Goal: Information Seeking & Learning: Learn about a topic

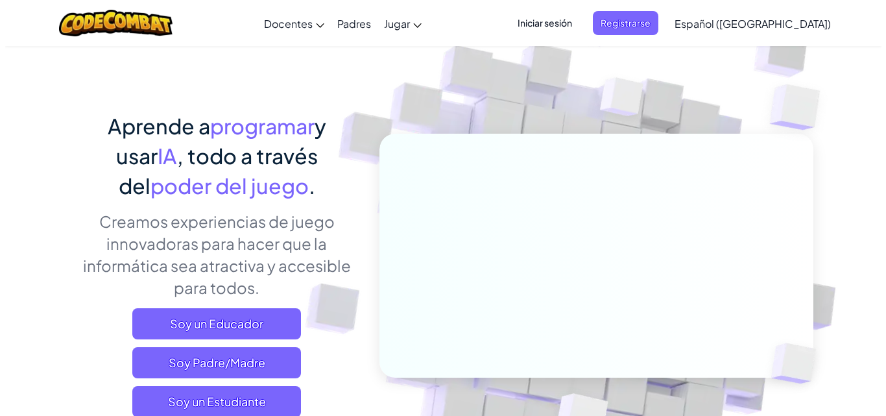
scroll to position [65, 0]
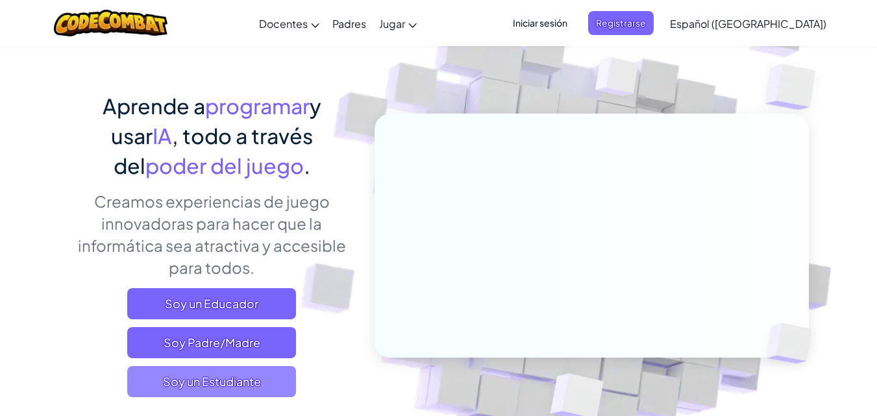
click at [203, 372] on span "Soy un Estudiante" at bounding box center [211, 381] width 169 height 31
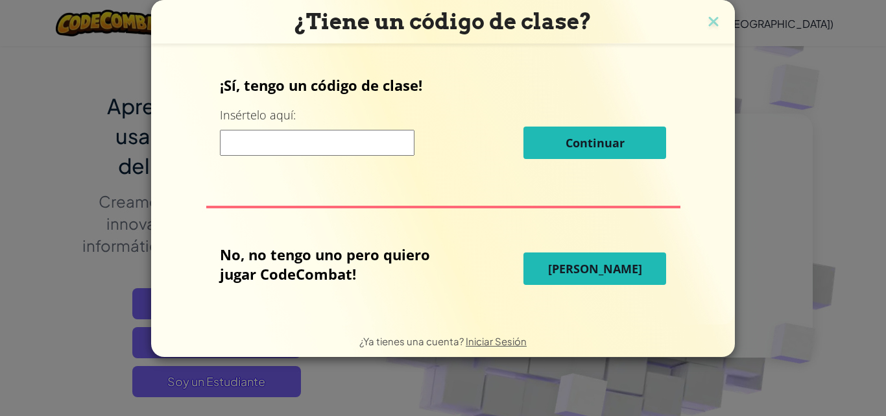
click at [403, 141] on input at bounding box center [317, 143] width 195 height 26
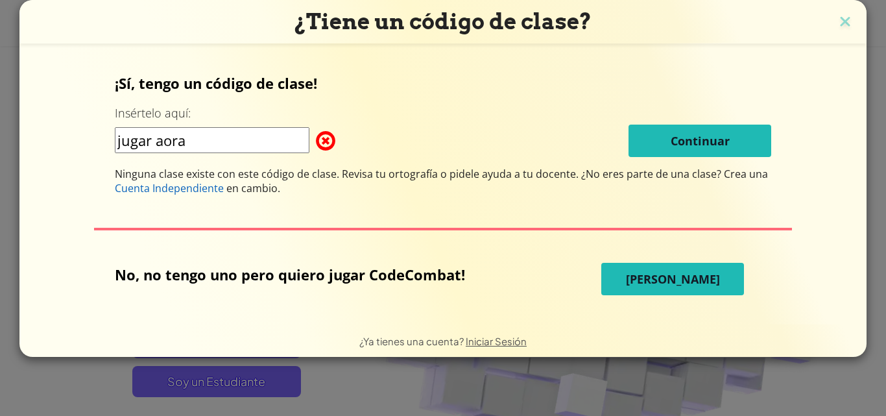
type input "jugar aora"
click at [679, 279] on span "Jugar Ahora" at bounding box center [673, 279] width 94 height 16
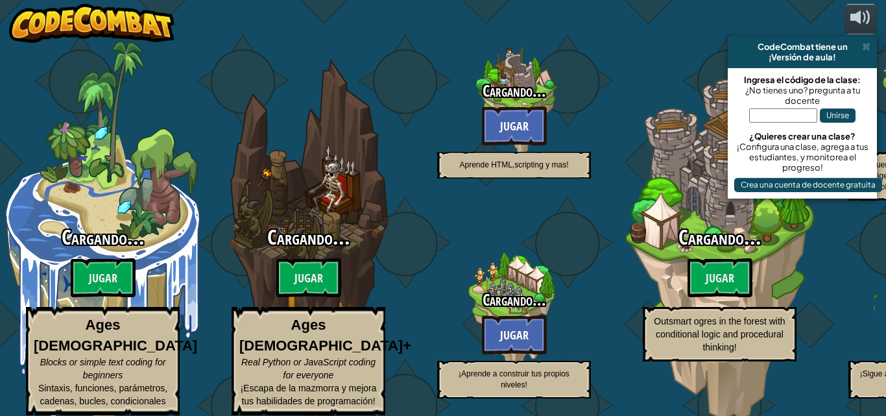
select select "es-419"
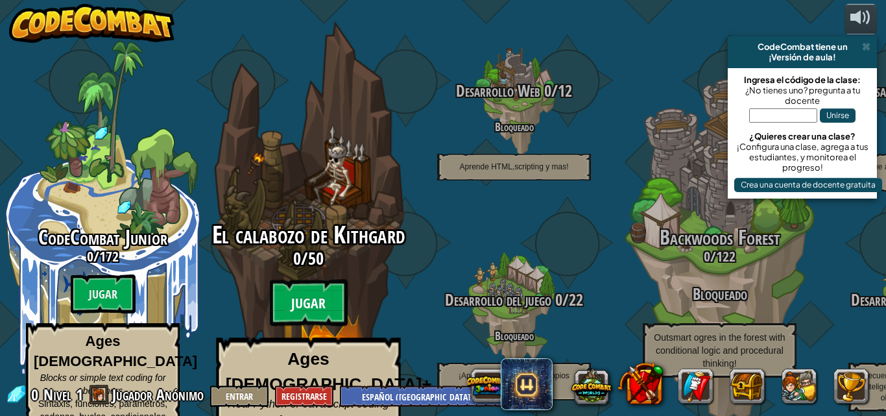
click at [300, 280] on btn "Jugar" at bounding box center [309, 303] width 78 height 47
select select "es-419"
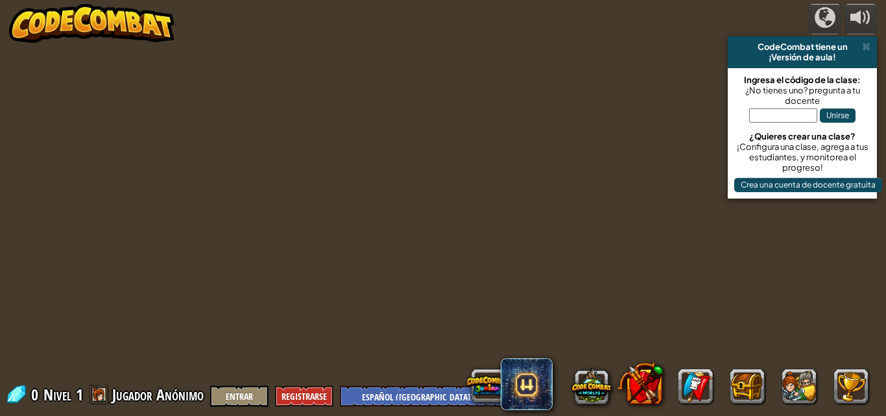
select select "es-419"
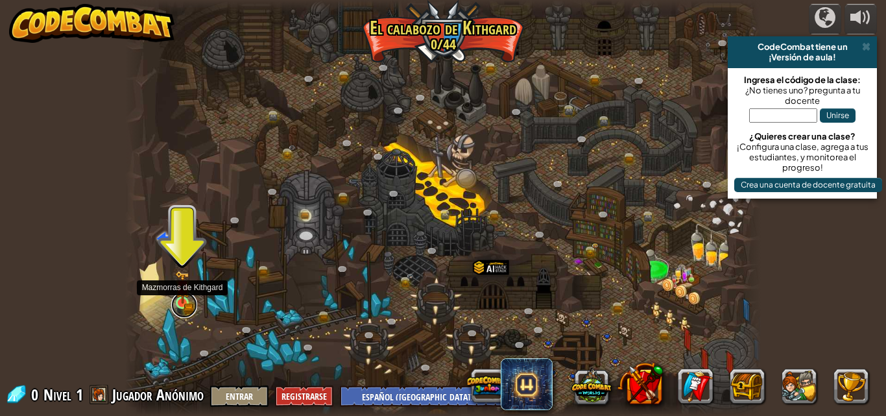
click at [182, 311] on link at bounding box center [184, 305] width 26 height 26
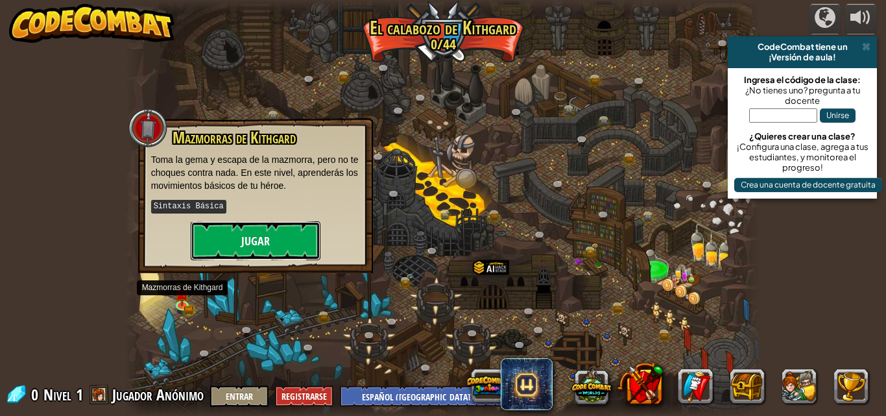
click at [267, 224] on button "Jugar" at bounding box center [256, 240] width 130 height 39
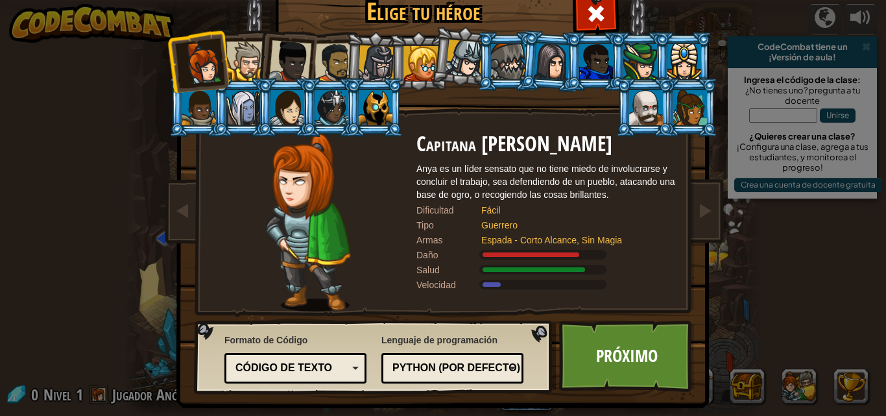
click at [467, 65] on div at bounding box center [465, 59] width 38 height 38
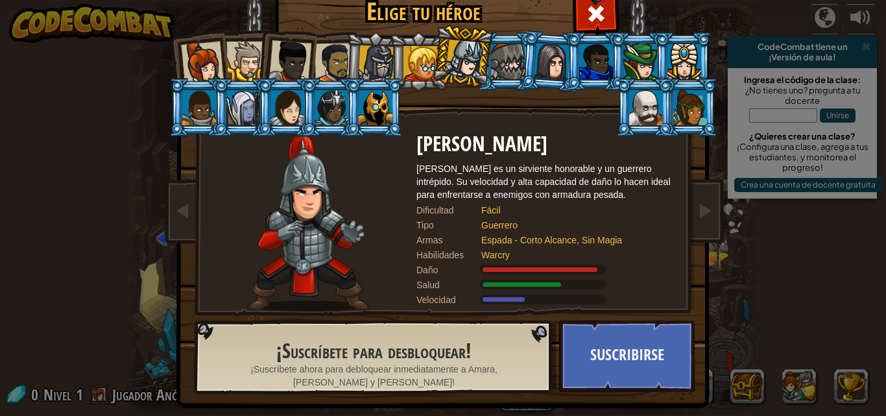
click at [360, 116] on div at bounding box center [376, 107] width 34 height 35
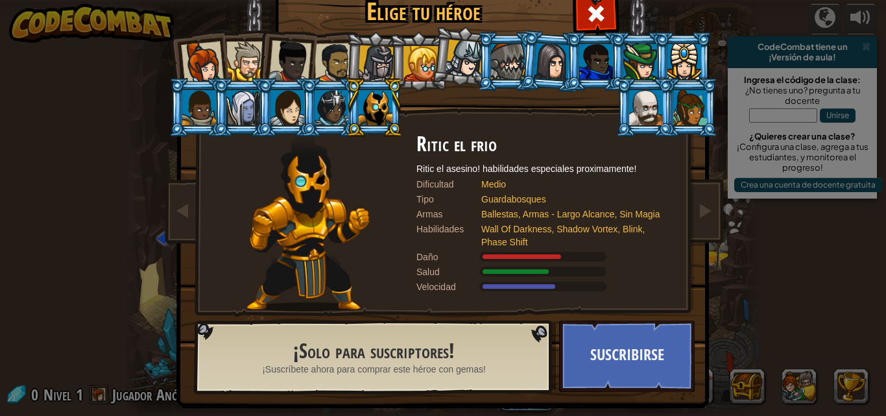
click at [248, 117] on div at bounding box center [243, 107] width 34 height 35
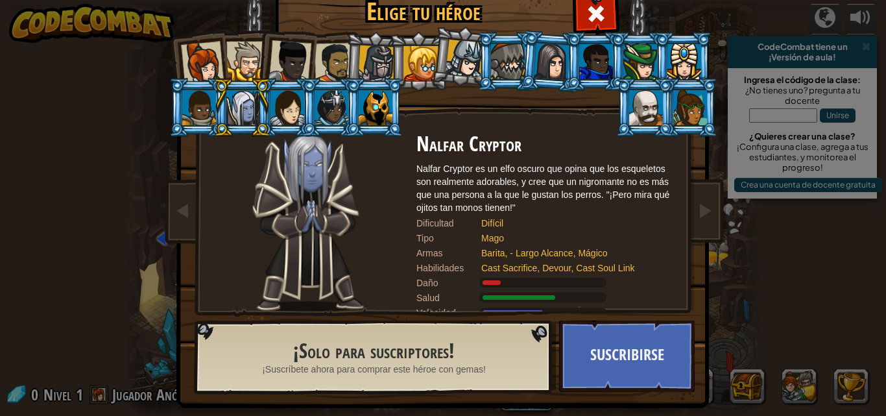
click at [248, 62] on div at bounding box center [246, 62] width 40 height 40
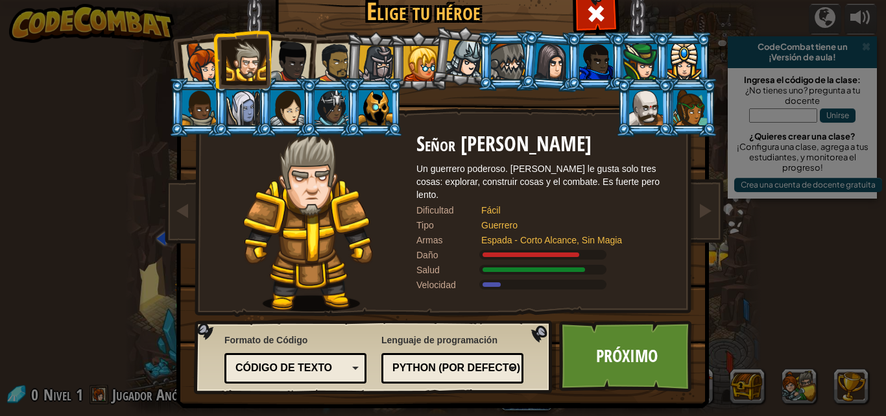
drag, startPoint x: 363, startPoint y: 115, endPoint x: 400, endPoint y: 119, distance: 37.9
click at [372, 116] on div at bounding box center [376, 107] width 34 height 35
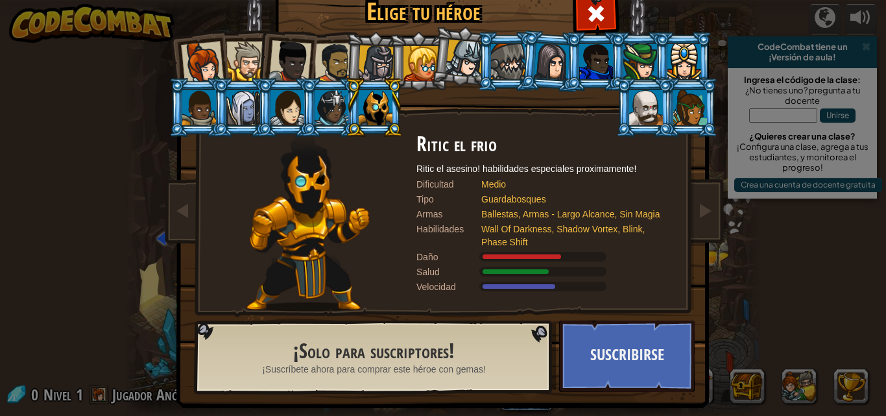
click at [321, 112] on div at bounding box center [332, 107] width 34 height 35
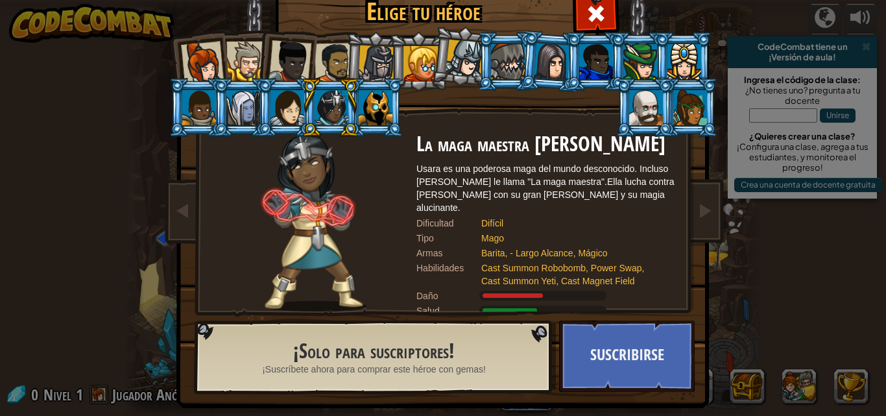
click at [369, 114] on div at bounding box center [376, 107] width 34 height 35
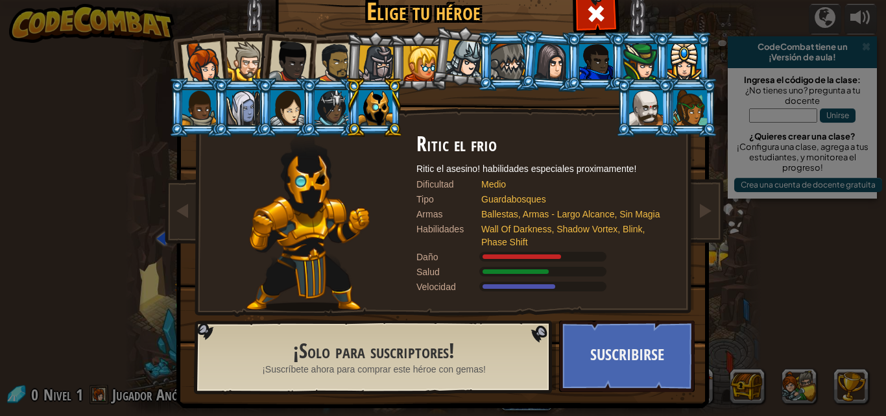
click at [651, 104] on div at bounding box center [646, 107] width 34 height 35
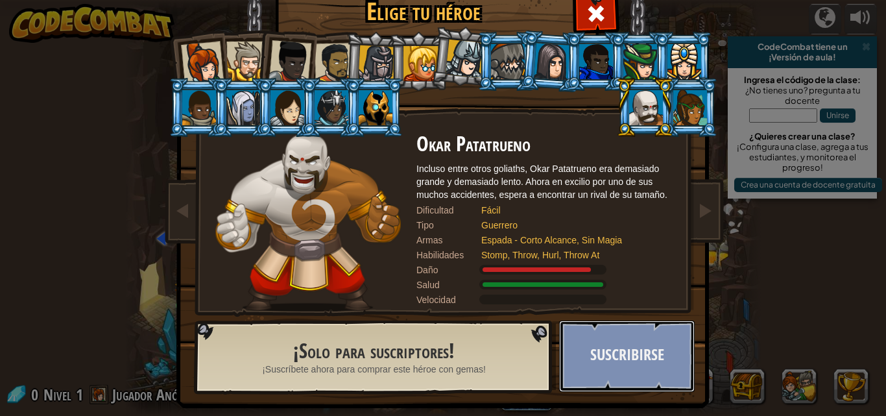
click at [634, 372] on button "Suscribirse" at bounding box center [627, 356] width 136 height 71
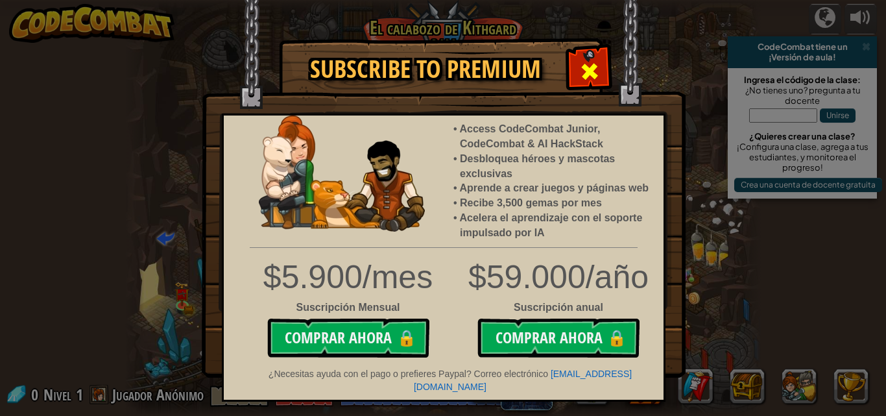
click at [589, 68] on span at bounding box center [589, 71] width 21 height 21
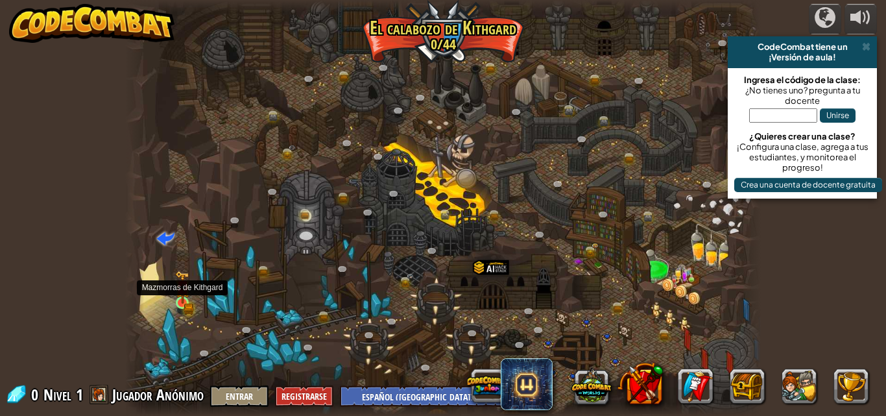
click at [184, 301] on img at bounding box center [182, 287] width 15 height 33
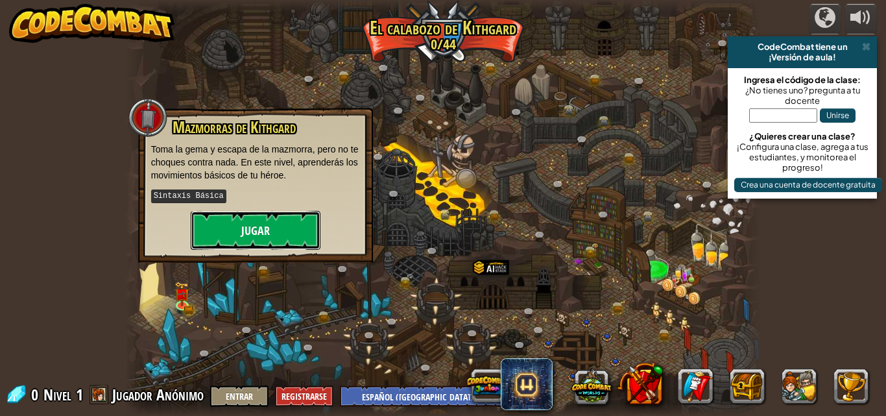
drag, startPoint x: 261, startPoint y: 231, endPoint x: 261, endPoint y: 225, distance: 6.5
click at [261, 225] on button "Jugar" at bounding box center [256, 230] width 130 height 39
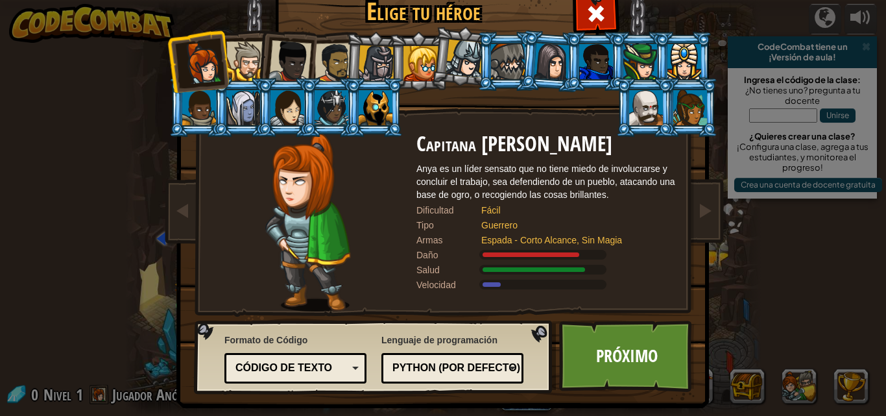
click at [646, 113] on div at bounding box center [646, 107] width 34 height 35
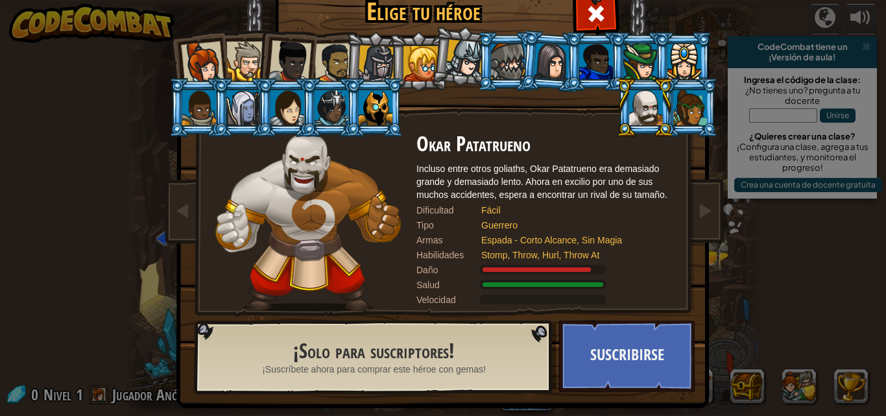
click at [528, 197] on div "Incluso entre otros goliaths, Okar Patatrueno era demasiado grande y demasiado …" at bounding box center [547, 181] width 260 height 39
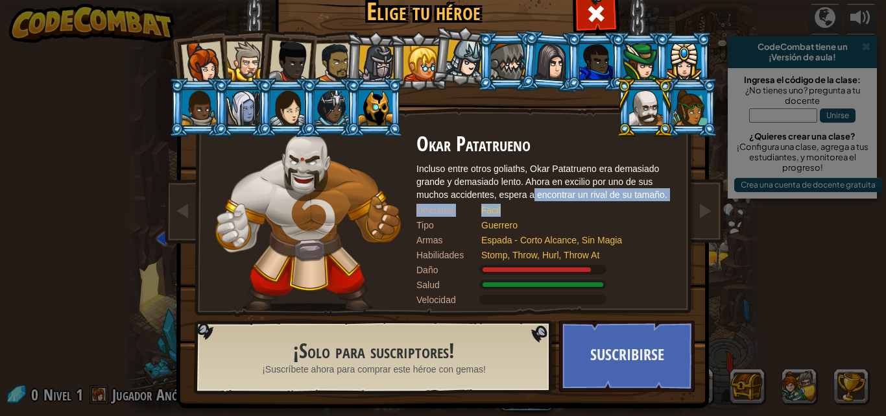
drag, startPoint x: 528, startPoint y: 197, endPoint x: 530, endPoint y: 209, distance: 12.0
click at [530, 209] on div "Okar Patatrueno Incluso entre otros goliaths, Okar Patatrueno era demasiado gra…" at bounding box center [547, 222] width 260 height 178
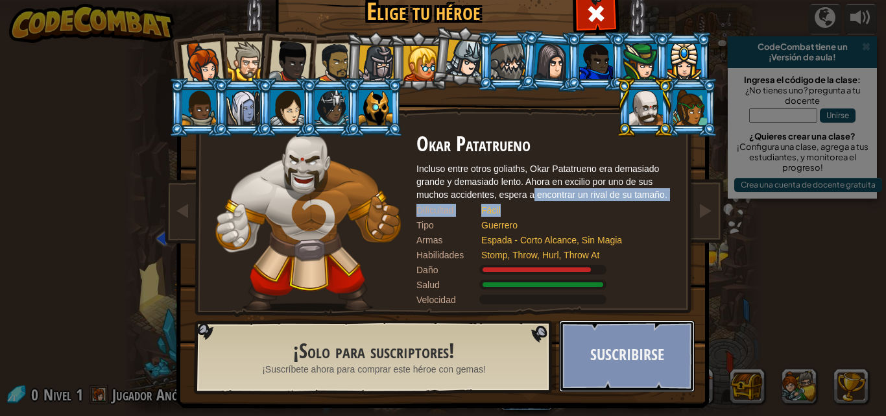
click at [632, 334] on button "Suscribirse" at bounding box center [627, 356] width 136 height 71
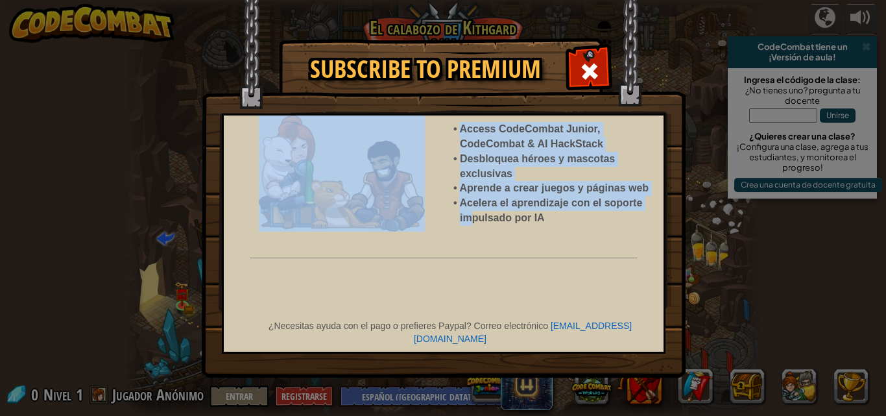
drag, startPoint x: 472, startPoint y: 245, endPoint x: 475, endPoint y: 238, distance: 7.3
click at [475, 238] on div "Access CodeCombat Junior, CodeCombat & AI HackStack Desbloquea héroes y mascota…" at bounding box center [444, 234] width 444 height 240
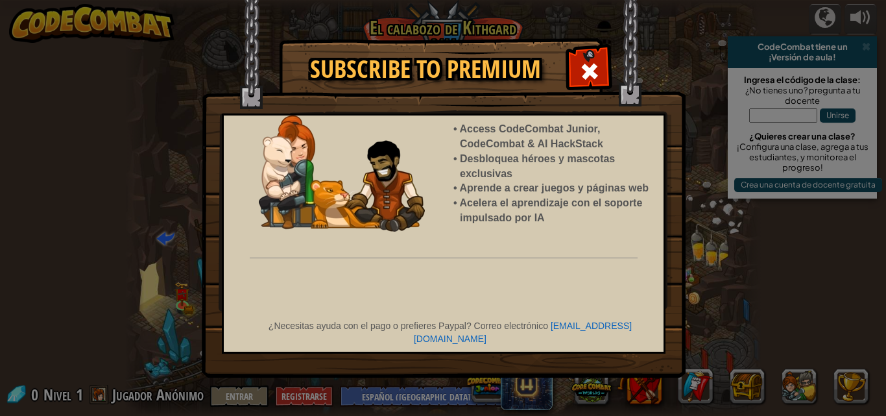
click at [447, 256] on div "Access CodeCombat Junior, CodeCombat & AI HackStack Desbloquea héroes y mascota…" at bounding box center [444, 234] width 444 height 240
click at [381, 277] on div "Access CodeCombat Junior, CodeCombat & AI HackStack Desbloquea héroes y mascota…" at bounding box center [444, 234] width 444 height 240
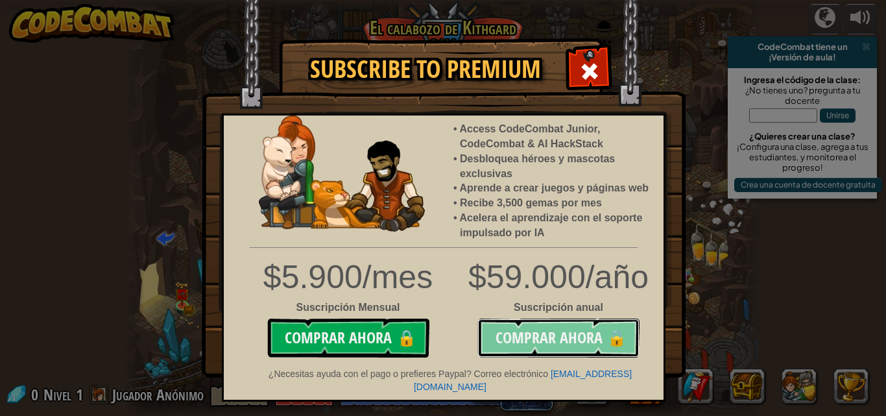
click at [579, 348] on button "Comprar ahora 🔒" at bounding box center [559, 338] width 162 height 39
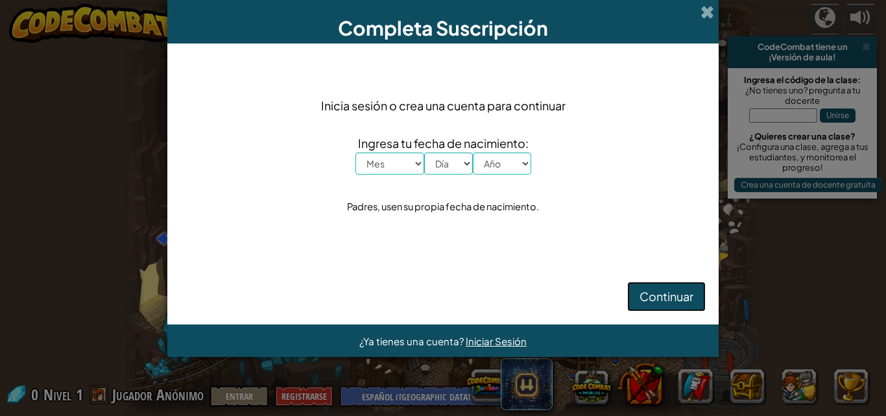
click at [690, 288] on button "Continuar" at bounding box center [666, 297] width 79 height 30
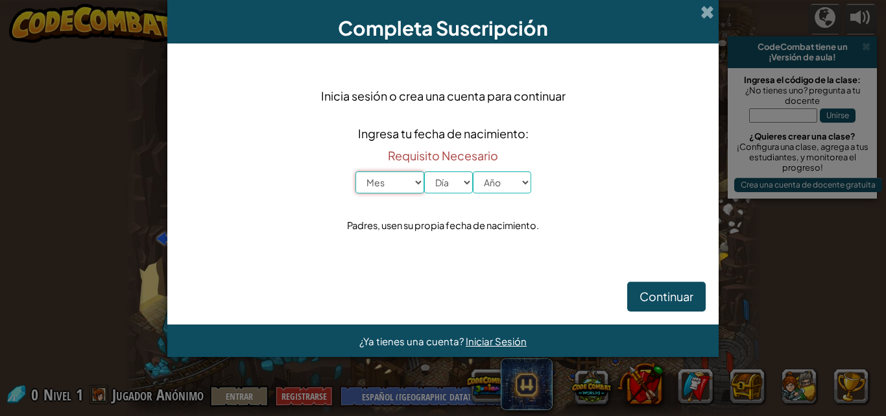
drag, startPoint x: 377, startPoint y: 183, endPoint x: 388, endPoint y: 184, distance: 11.0
click at [385, 184] on select "Mes Enero Febrero Marzo Abril Mayo Junio Julio Agosto Septiembre Octubre Noviem…" at bounding box center [390, 182] width 69 height 22
click at [430, 182] on select "Día 1 2 3 4 5 6 7 8 9 10 11 12 13 14 15 16 17 18 19 20 21 22 23 24 25 26 27 28 …" at bounding box center [448, 182] width 49 height 22
select select "12"
click at [424, 171] on select "Día 1 2 3 4 5 6 7 8 9 10 11 12 13 14 15 16 17 18 19 20 21 22 23 24 25 26 27 28 …" at bounding box center [448, 182] width 49 height 22
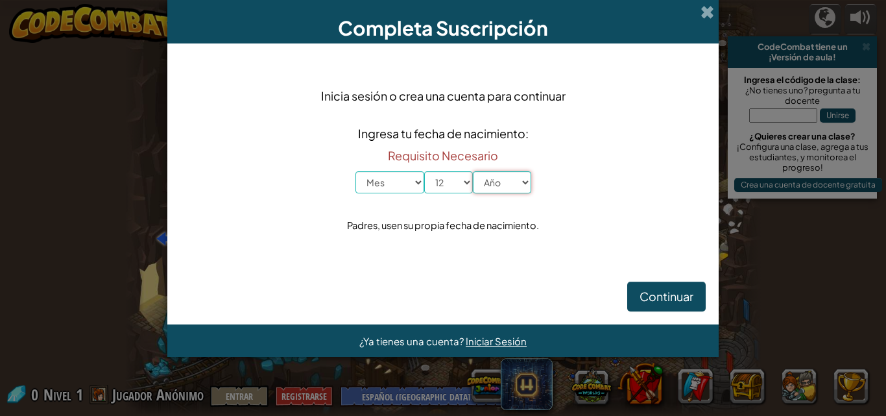
click at [501, 186] on select "Año 2025 2024 2023 2022 2021 2020 2019 2018 2017 2016 2015 2014 2013 2012 2011 …" at bounding box center [502, 182] width 58 height 22
select select "1999"
click at [711, 3] on div "Completa Suscripción" at bounding box center [443, 21] width 552 height 43
click at [707, 13] on span at bounding box center [708, 12] width 14 height 14
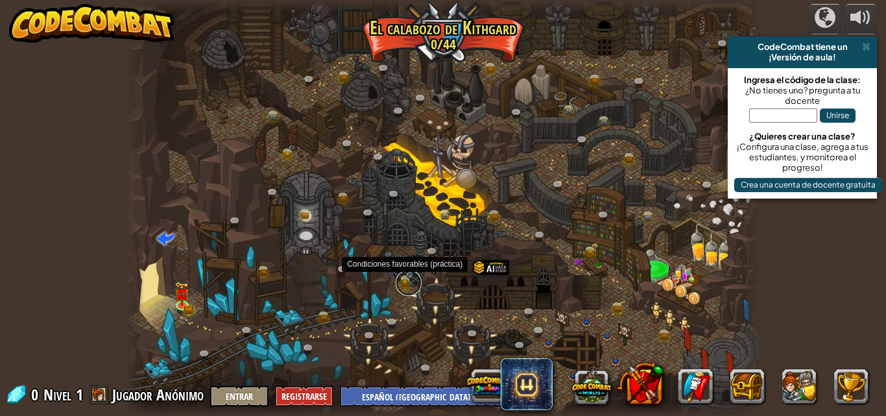
click at [402, 276] on link at bounding box center [409, 283] width 26 height 26
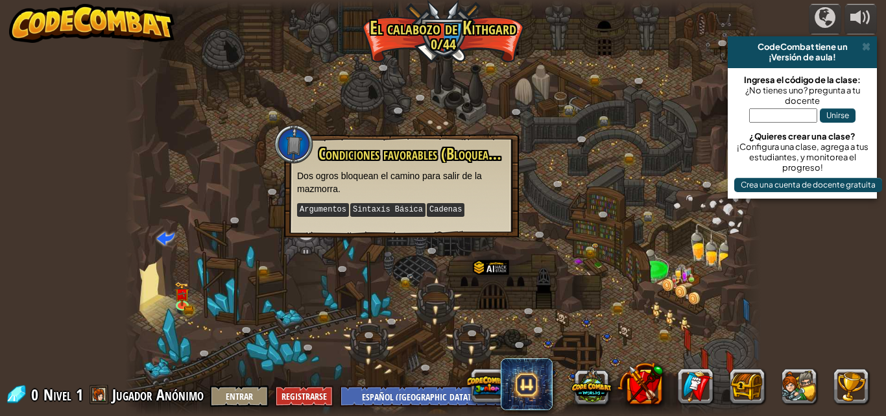
click at [614, 278] on div at bounding box center [443, 208] width 637 height 416
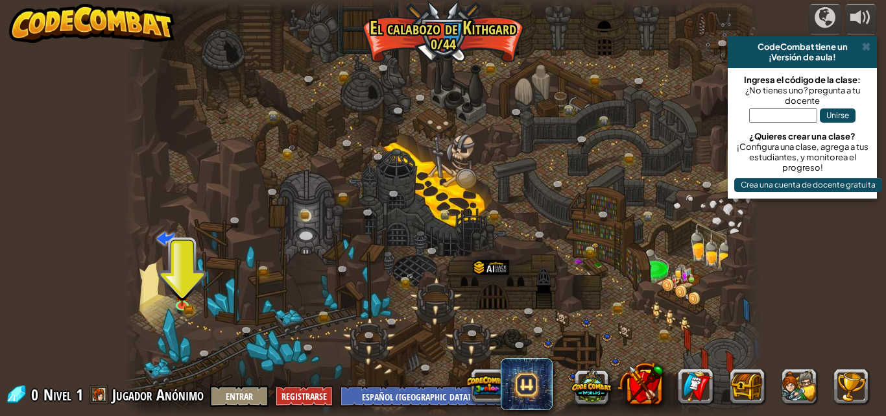
click at [522, 99] on div at bounding box center [443, 208] width 637 height 416
click at [852, 23] on div at bounding box center [861, 17] width 21 height 21
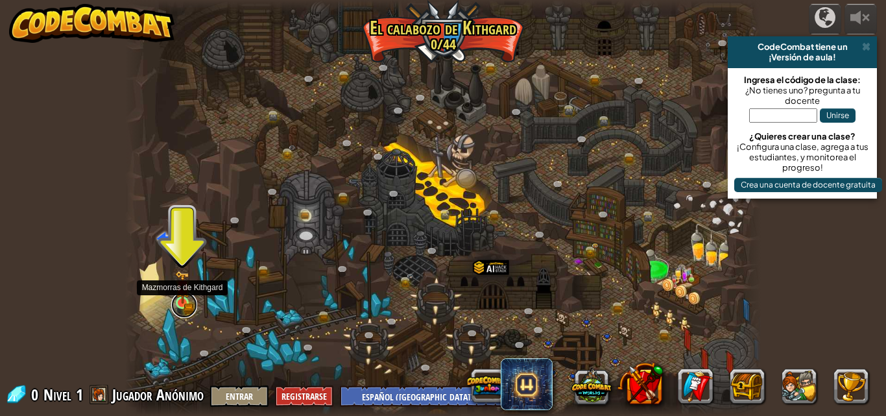
click at [184, 304] on link at bounding box center [184, 305] width 26 height 26
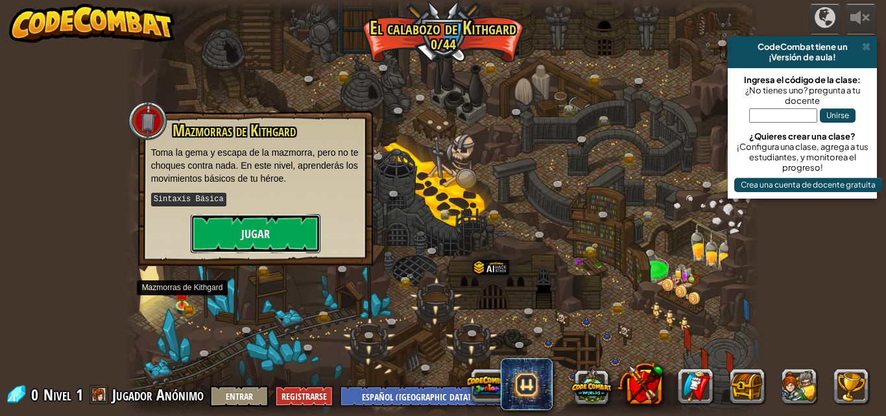
click at [265, 239] on button "Jugar" at bounding box center [256, 233] width 130 height 39
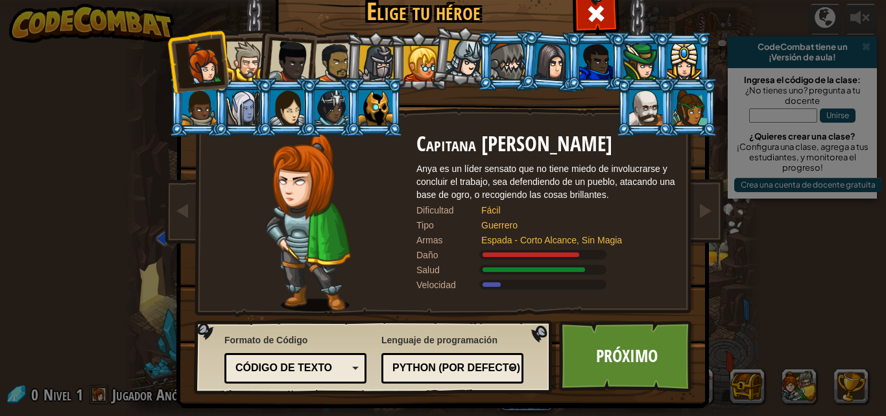
click at [690, 83] on li at bounding box center [689, 107] width 58 height 59
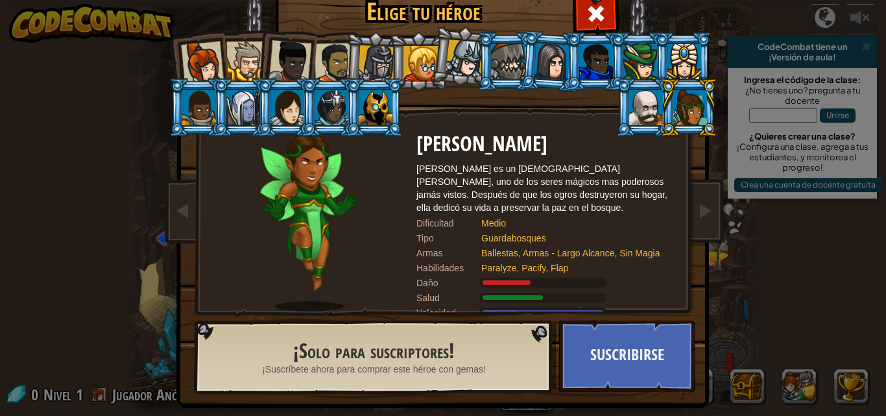
click at [640, 108] on div at bounding box center [646, 107] width 34 height 35
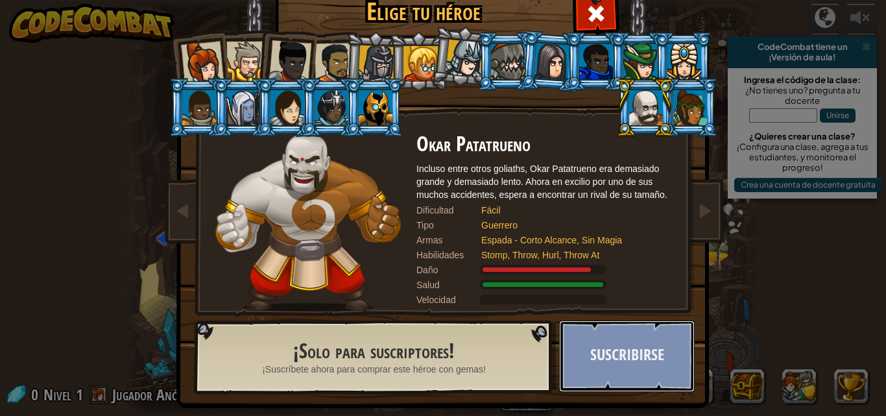
click at [571, 348] on button "Suscribirse" at bounding box center [627, 356] width 136 height 71
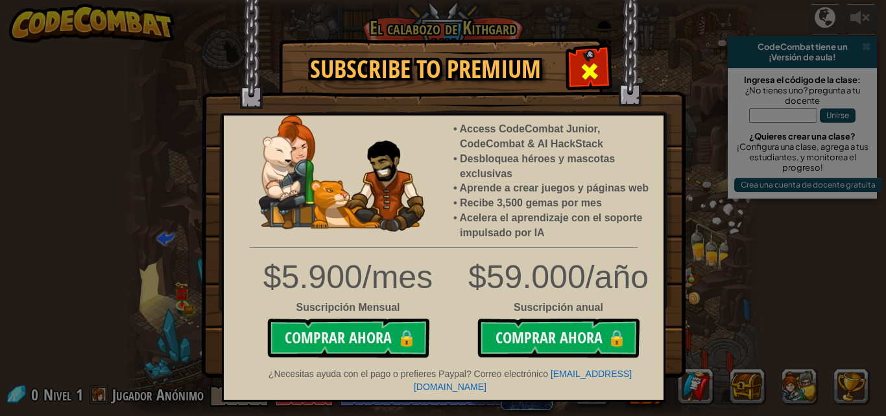
click at [582, 68] on span at bounding box center [589, 71] width 21 height 21
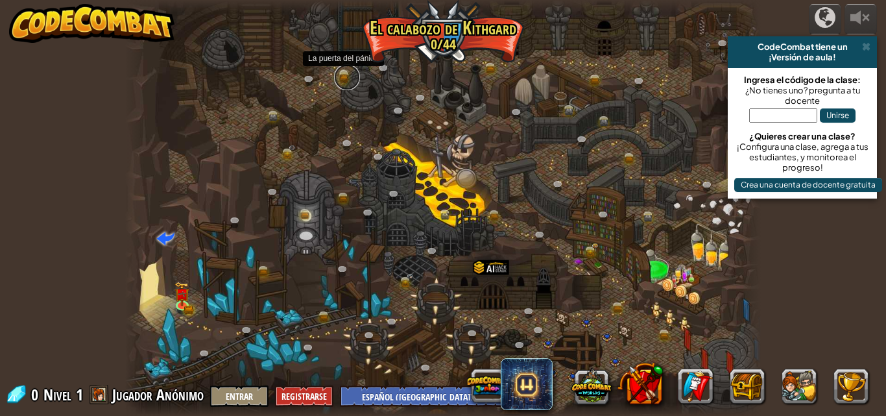
click at [343, 79] on link at bounding box center [347, 77] width 26 height 26
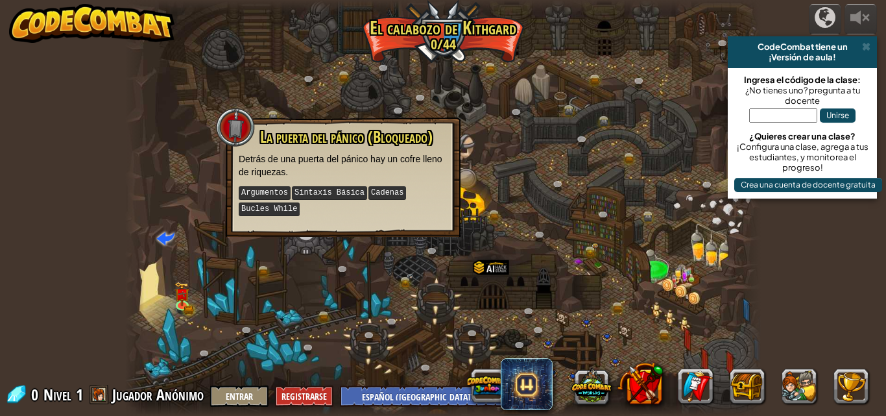
click at [441, 197] on p "Argumentos Sintaxis Básica Cadenas Bucles While" at bounding box center [343, 201] width 209 height 32
drag, startPoint x: 489, startPoint y: 178, endPoint x: 485, endPoint y: 155, distance: 23.7
click at [485, 155] on div at bounding box center [443, 208] width 637 height 416
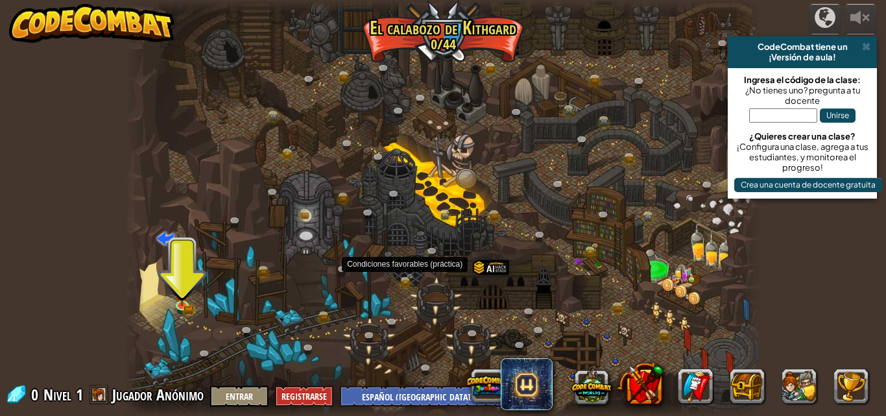
drag, startPoint x: 466, startPoint y: 165, endPoint x: 422, endPoint y: 273, distance: 115.8
click at [416, 280] on div "Cañón retorcido (Bloqueado) Desafío: recoge la mayor cantidad de oro posible us…" at bounding box center [443, 208] width 637 height 416
drag, startPoint x: 236, startPoint y: 278, endPoint x: 184, endPoint y: 300, distance: 56.7
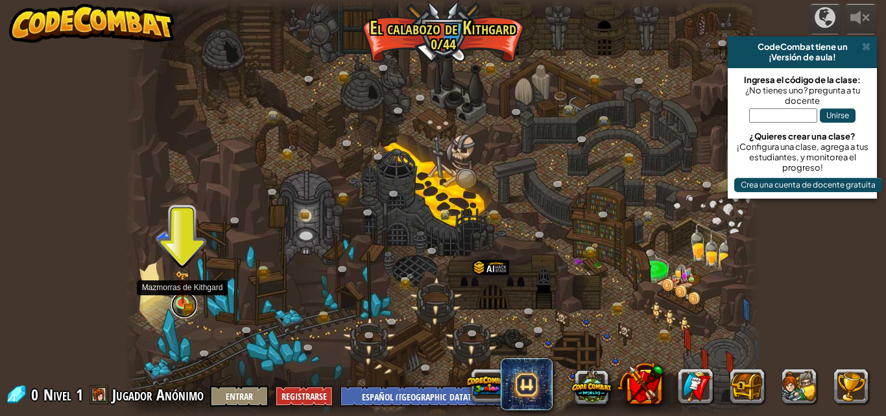
click at [183, 306] on link at bounding box center [184, 305] width 26 height 26
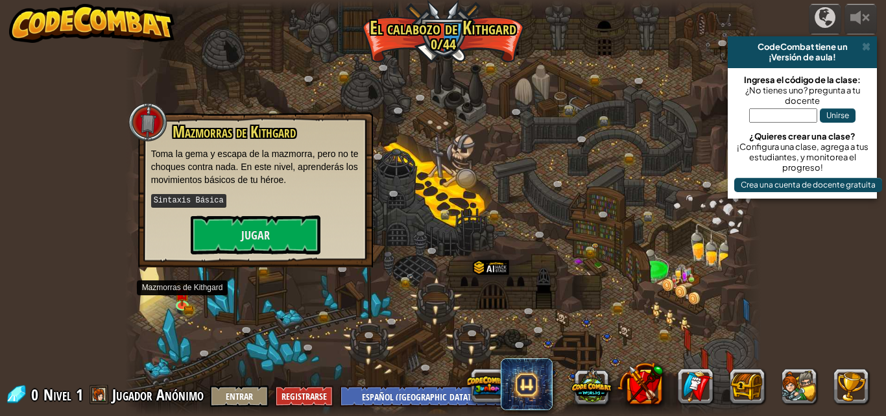
click at [231, 208] on div "Mazmorras de Kithgard Toma la gema y escapa de la mazmorra, pero no te choques …" at bounding box center [255, 188] width 209 height 131
click at [250, 241] on button "Jugar" at bounding box center [256, 234] width 130 height 39
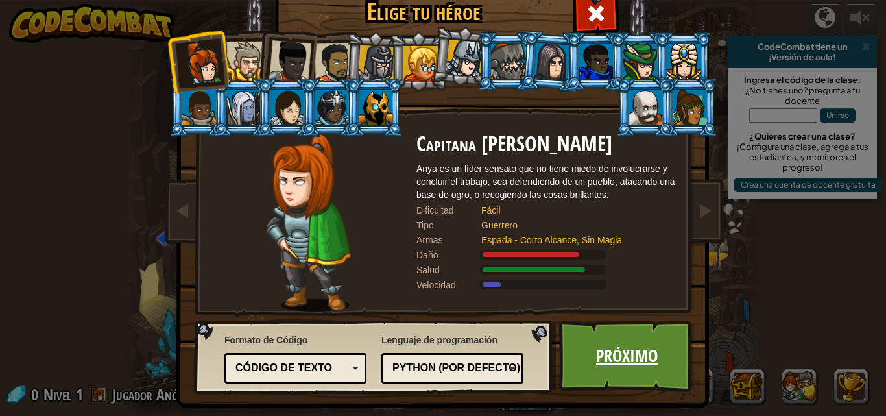
click at [643, 380] on link "Próximo" at bounding box center [627, 356] width 136 height 71
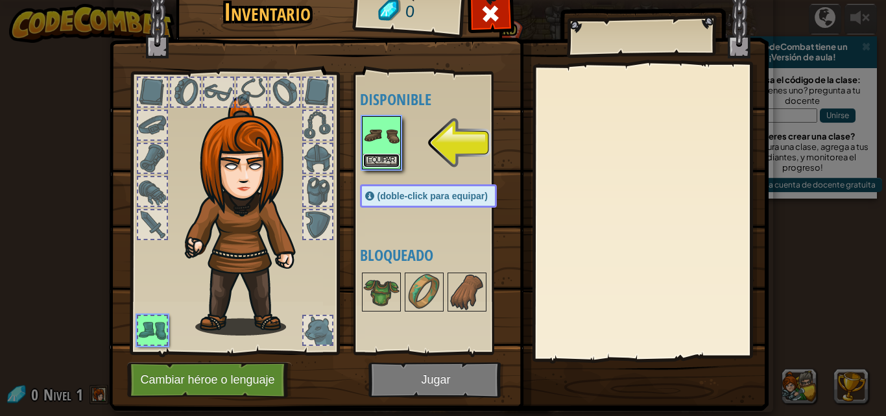
click at [389, 158] on button "Equipar" at bounding box center [381, 161] width 36 height 14
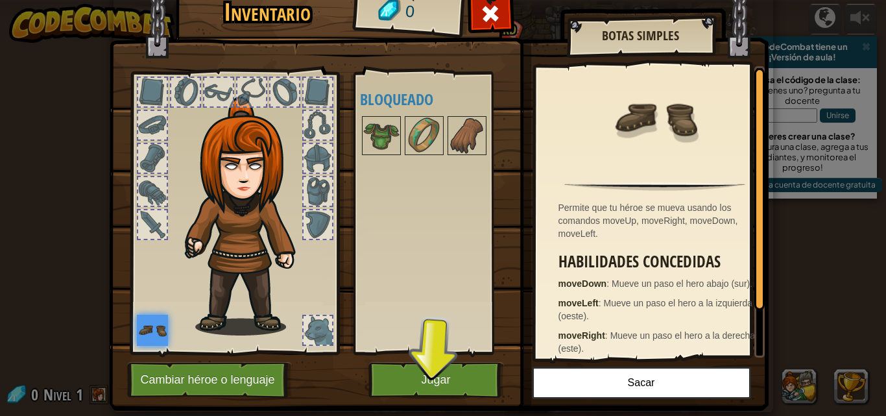
click at [308, 155] on div at bounding box center [318, 158] width 29 height 29
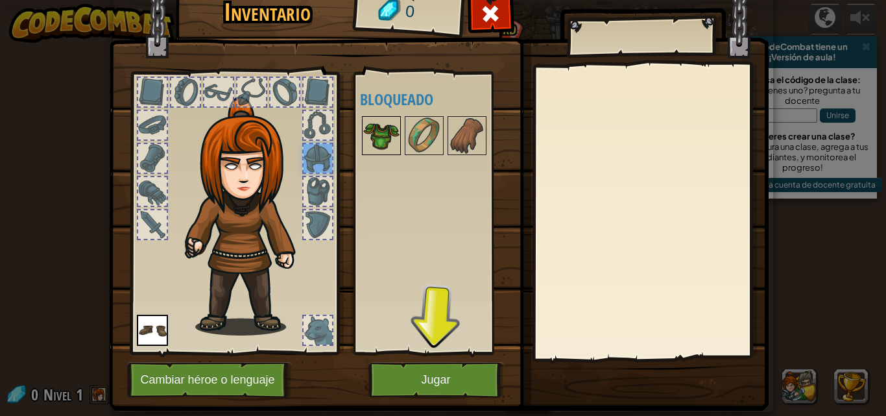
click at [370, 141] on img at bounding box center [381, 135] width 36 height 36
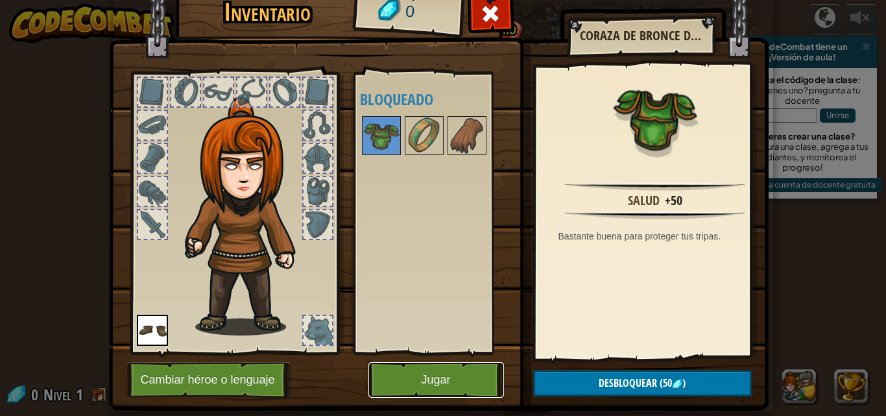
click at [415, 378] on button "Jugar" at bounding box center [437, 380] width 136 height 36
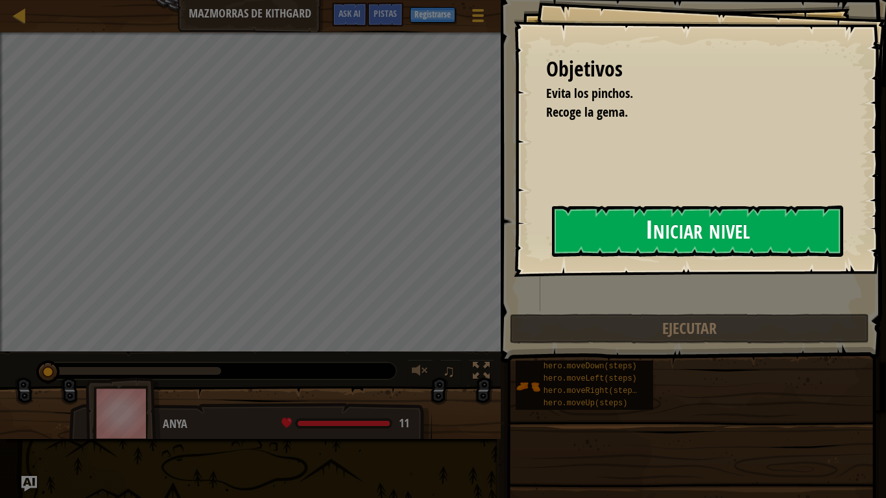
click at [552, 257] on button "Iniciar nivel" at bounding box center [697, 231] width 291 height 51
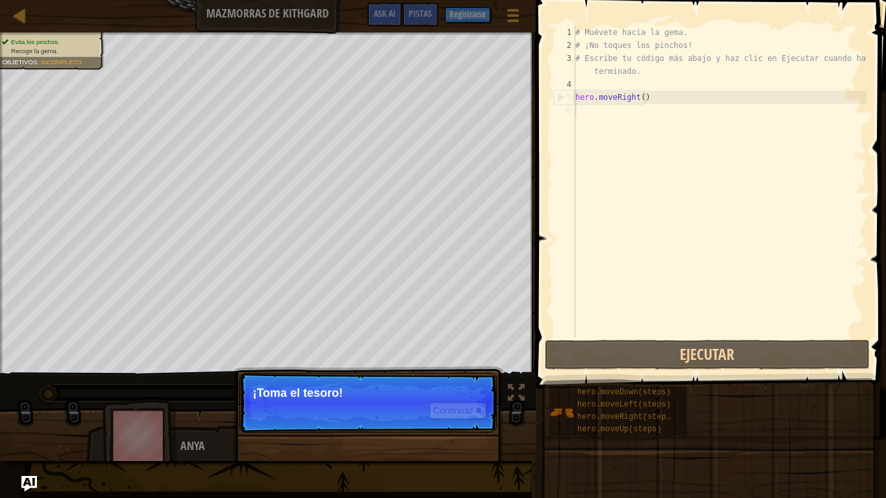
click at [382, 415] on p "Continuar ¡Toma el tesoro!" at bounding box center [368, 403] width 258 height 60
click at [385, 415] on p "Continuar ¡Toma el tesoro!" at bounding box center [368, 403] width 258 height 60
drag, startPoint x: 407, startPoint y: 410, endPoint x: 443, endPoint y: 410, distance: 35.0
click at [443, 410] on p "Continuar ¡Toma el tesoro!" at bounding box center [368, 403] width 258 height 60
click at [472, 402] on p "Continuar ¡Toma el tesoro!" at bounding box center [368, 403] width 258 height 60
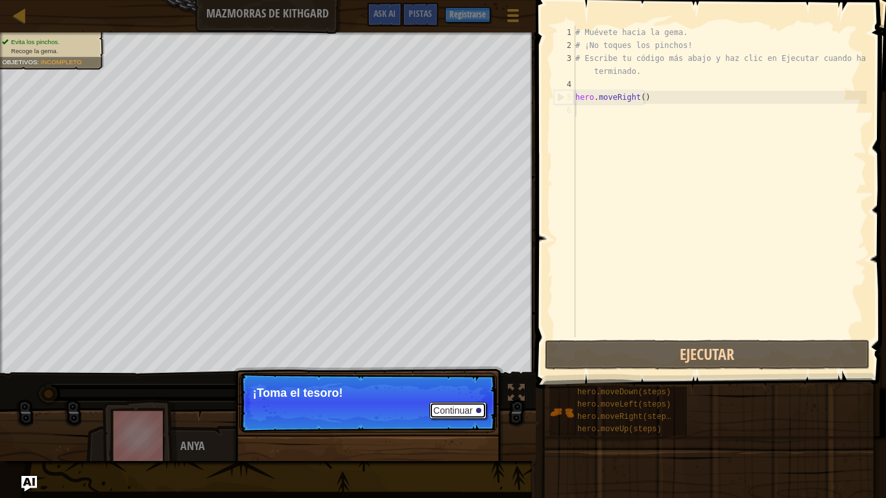
click at [456, 406] on button "Continuar" at bounding box center [458, 410] width 57 height 17
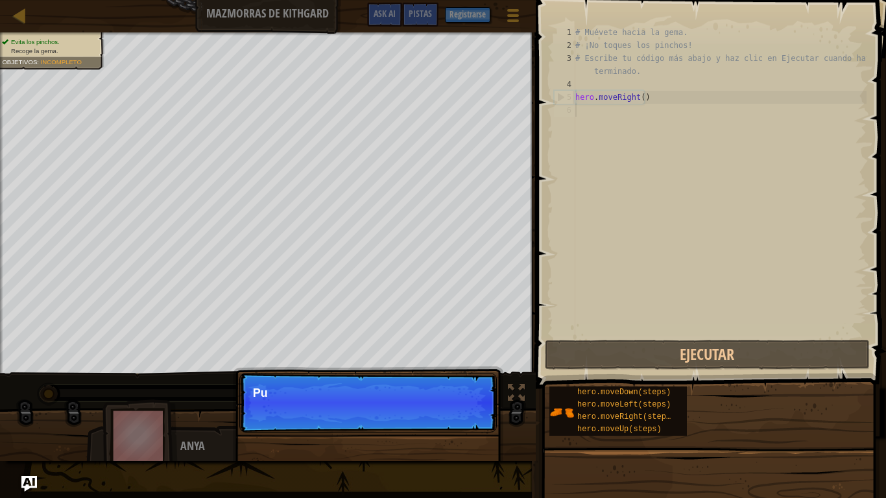
scroll to position [6, 0]
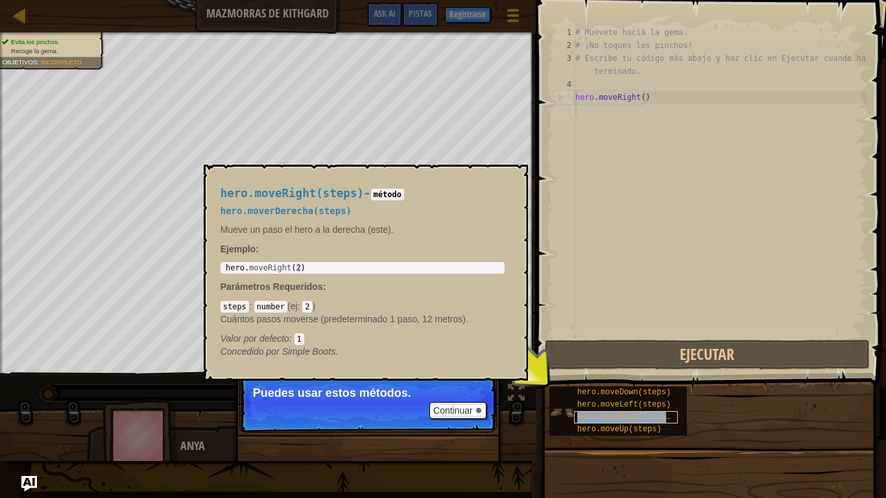
click at [592, 415] on div "hero.moveRight(steps)" at bounding box center [626, 417] width 104 height 12
click at [593, 415] on span "hero.moveRight(steps)" at bounding box center [627, 417] width 98 height 9
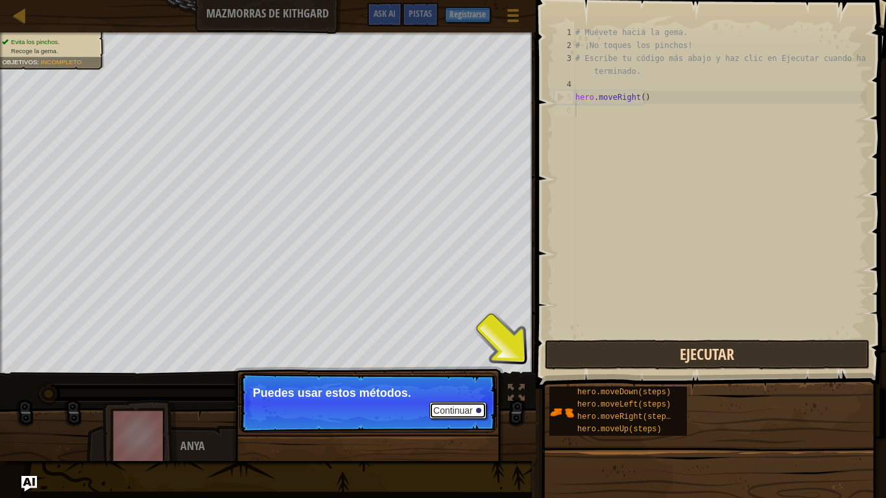
drag, startPoint x: 472, startPoint y: 406, endPoint x: 691, endPoint y: 361, distance: 223.2
click at [538, 409] on div "Mapa Mazmorras de Kithgard Menú del Juego Listo Registrarse Pistas Ask AI 1 ההה…" at bounding box center [443, 249] width 886 height 498
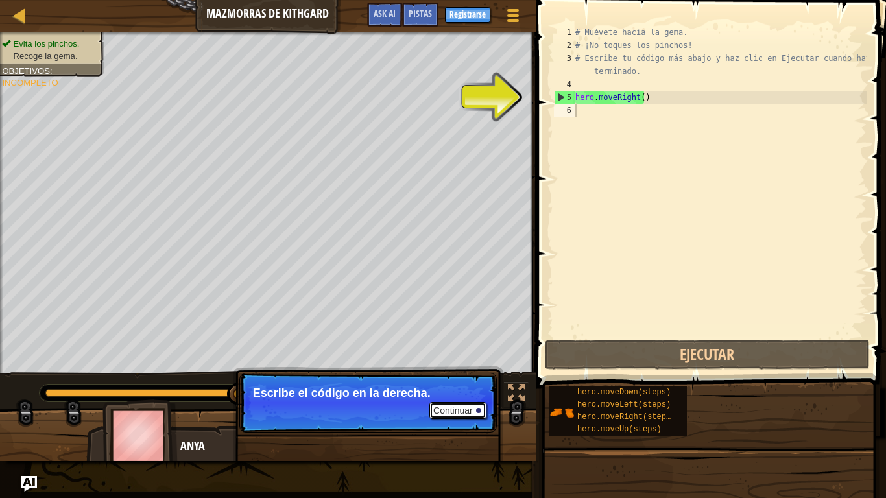
click at [451, 415] on button "Continuar" at bounding box center [458, 410] width 57 height 17
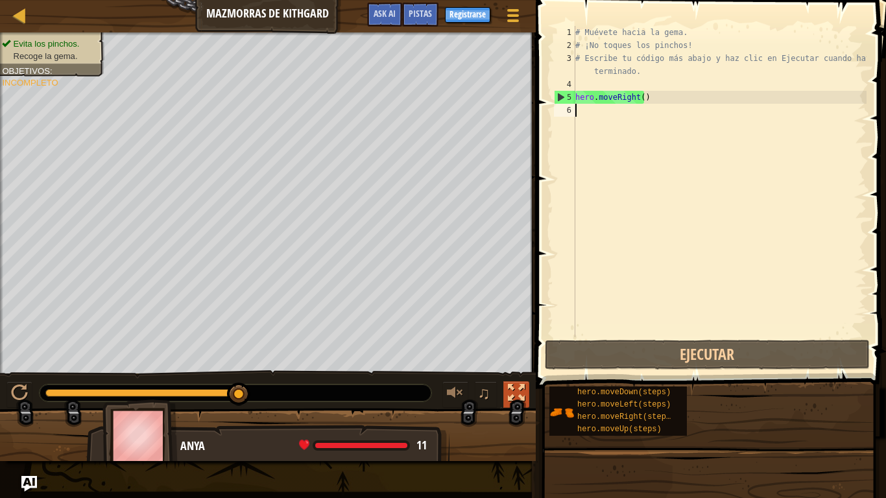
click at [517, 393] on div at bounding box center [516, 393] width 17 height 17
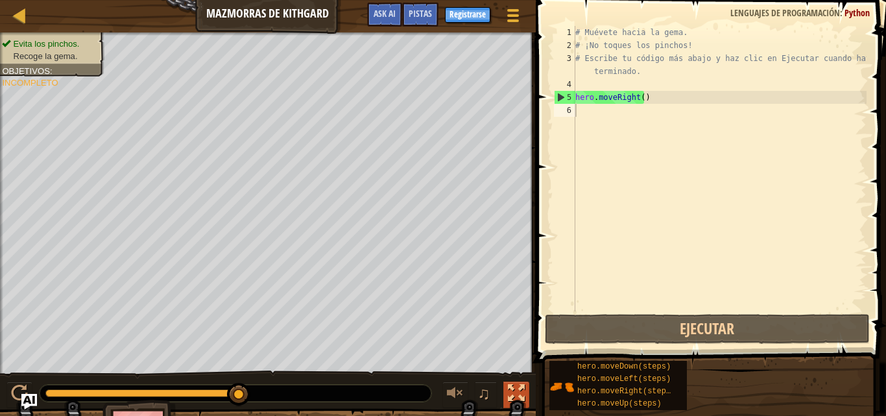
click at [510, 396] on div at bounding box center [516, 393] width 17 height 17
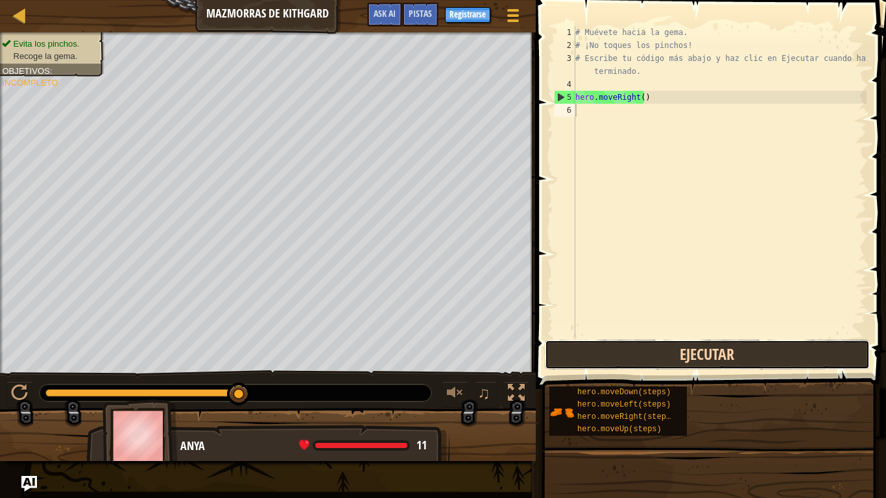
click at [731, 341] on button "Ejecutar" at bounding box center [707, 355] width 325 height 30
type textarea "wwwwwwwwwwwwwwww"
drag, startPoint x: 587, startPoint y: 343, endPoint x: 598, endPoint y: 354, distance: 15.6
click at [595, 351] on button "Ejecutar" at bounding box center [707, 355] width 325 height 30
click at [600, 355] on button "Ejecutar" at bounding box center [707, 355] width 325 height 30
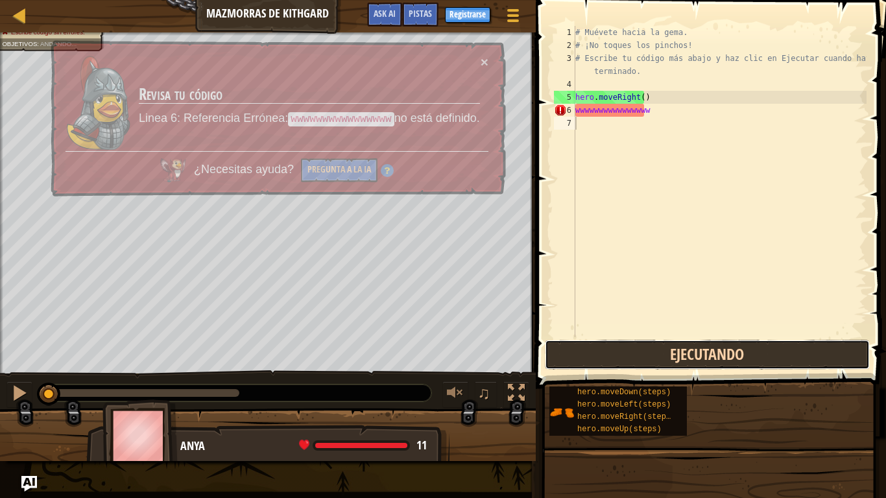
click at [600, 356] on button "Ejecutando" at bounding box center [707, 355] width 325 height 30
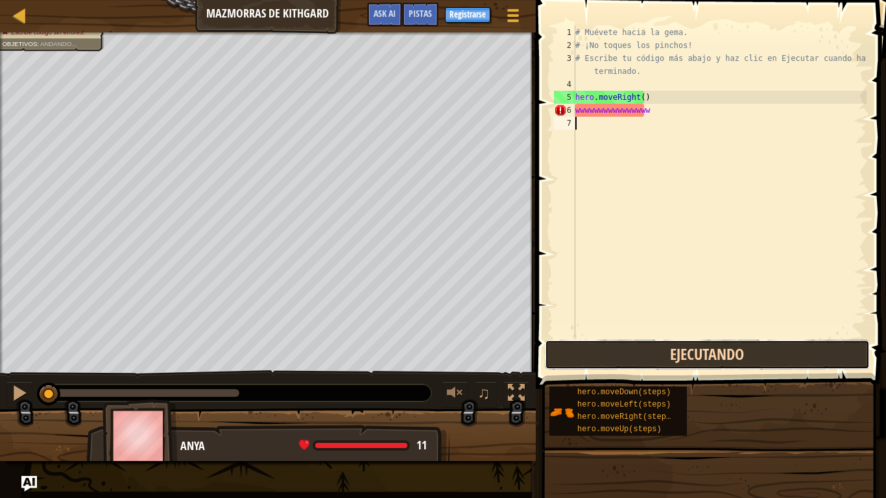
click at [600, 356] on button "Ejecutando" at bounding box center [707, 355] width 325 height 30
click at [600, 356] on button "Ejecutar" at bounding box center [707, 355] width 325 height 30
click at [601, 356] on button "Ejecutando" at bounding box center [707, 355] width 325 height 30
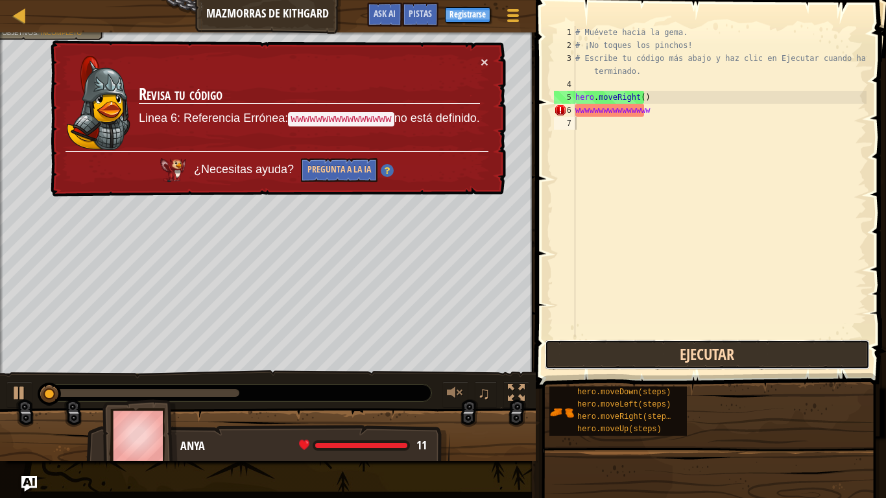
drag, startPoint x: 601, startPoint y: 356, endPoint x: 584, endPoint y: 354, distance: 17.0
click at [602, 356] on button "Ejecutar" at bounding box center [707, 355] width 325 height 30
click at [585, 354] on button "Ejecutar" at bounding box center [707, 355] width 325 height 30
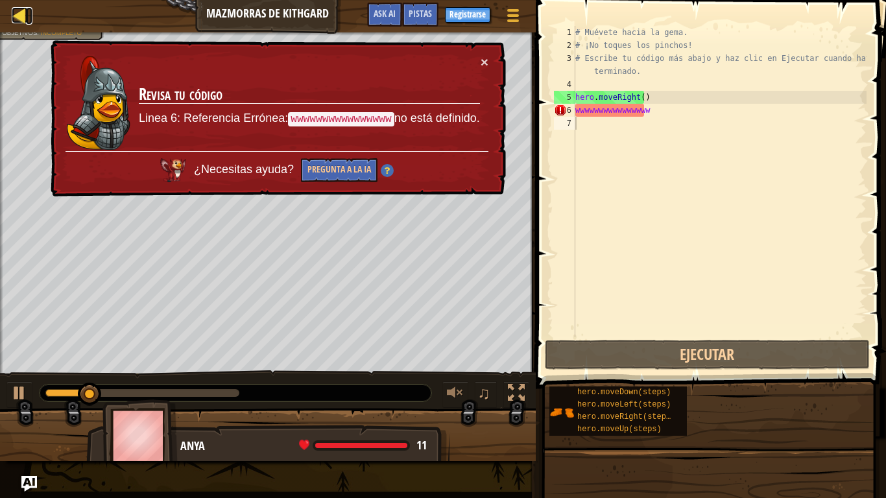
click at [30, 9] on link "Mapa" at bounding box center [29, 16] width 6 height 18
select select "es-419"
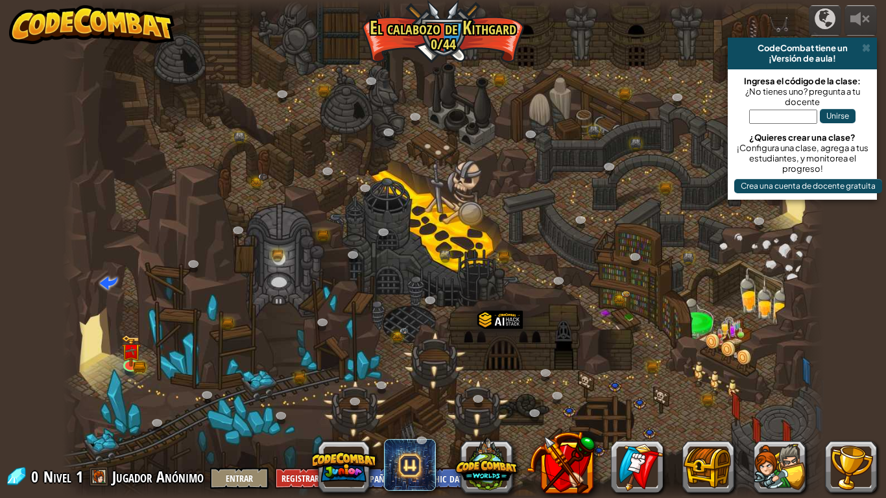
click at [9, 14] on img at bounding box center [92, 24] width 166 height 39
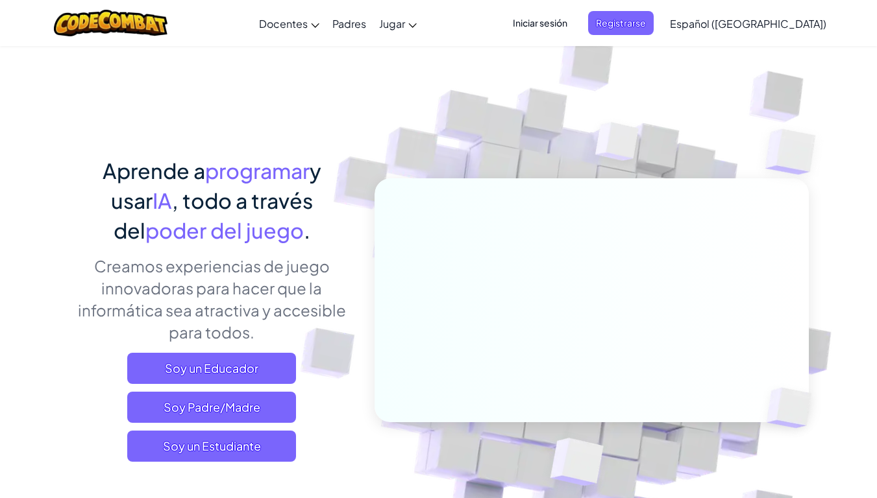
click at [14, 35] on div "Cambia la navigación Docentes Crear Cuenta Gratis Soluciones para Escuelas y Di…" at bounding box center [438, 23] width 883 height 46
click at [240, 415] on span "Soy un Estudiante" at bounding box center [211, 446] width 169 height 31
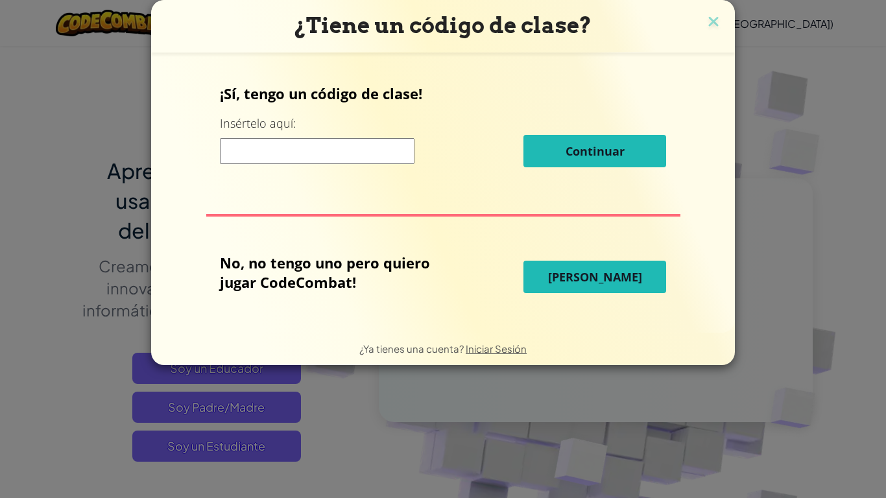
click at [655, 284] on button "Jugar Ahora" at bounding box center [595, 277] width 143 height 32
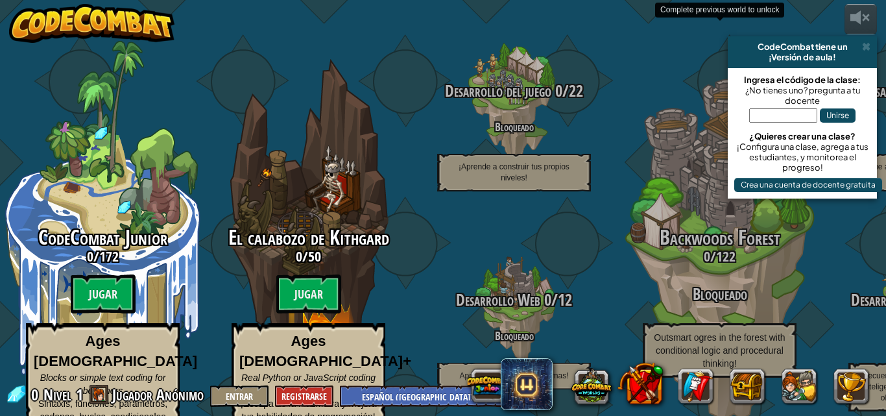
select select "es-419"
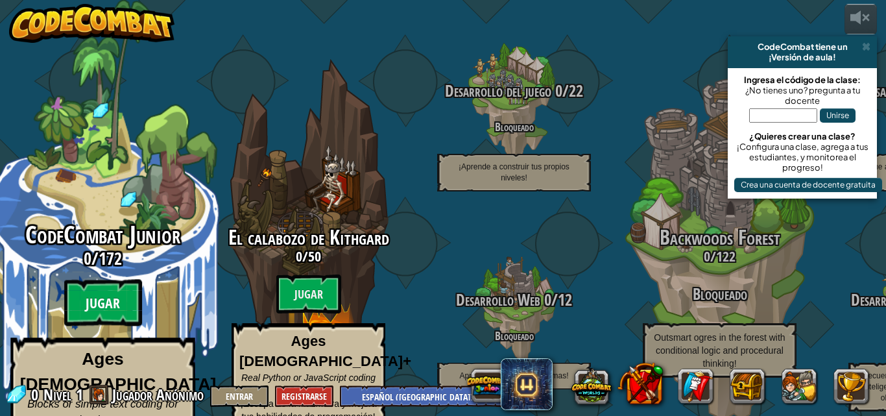
click at [84, 297] on btn "Jugar" at bounding box center [103, 303] width 78 height 47
select select "es-419"
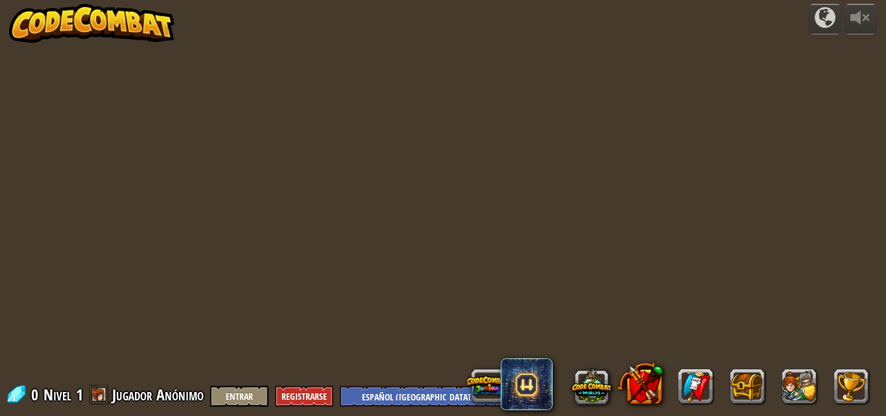
select select "es-419"
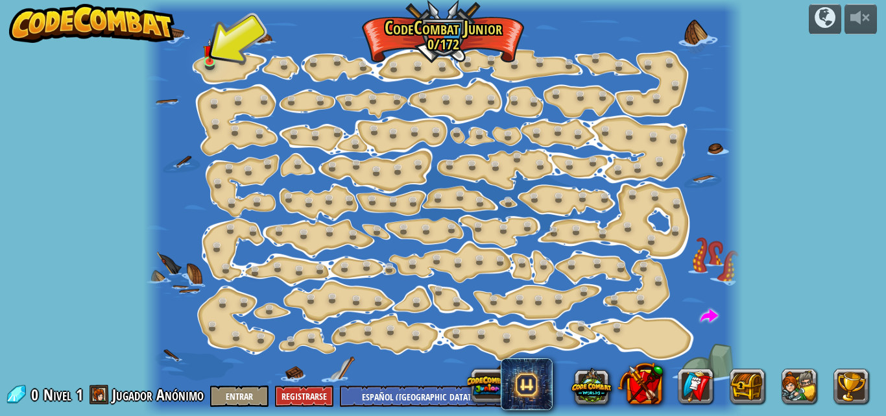
click at [208, 74] on div at bounding box center [443, 208] width 600 height 416
click at [213, 75] on div at bounding box center [443, 208] width 600 height 416
click at [223, 79] on div at bounding box center [443, 208] width 600 height 416
drag, startPoint x: 191, startPoint y: 73, endPoint x: 525, endPoint y: 84, distance: 333.7
click at [525, 84] on div at bounding box center [443, 208] width 600 height 416
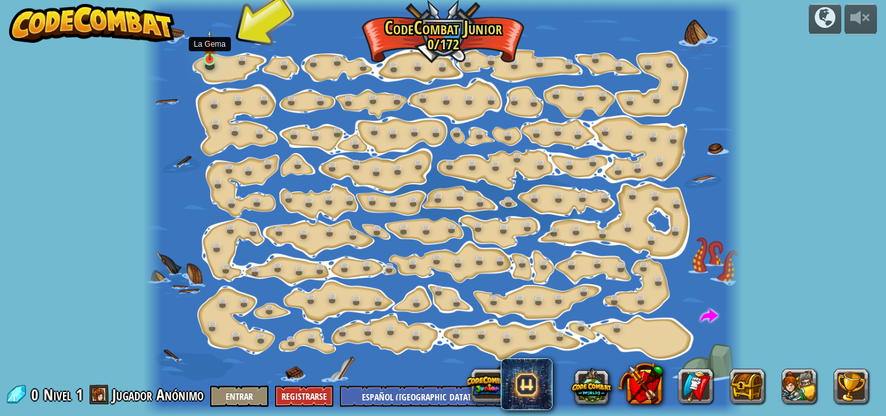
click at [208, 60] on img at bounding box center [210, 45] width 14 height 32
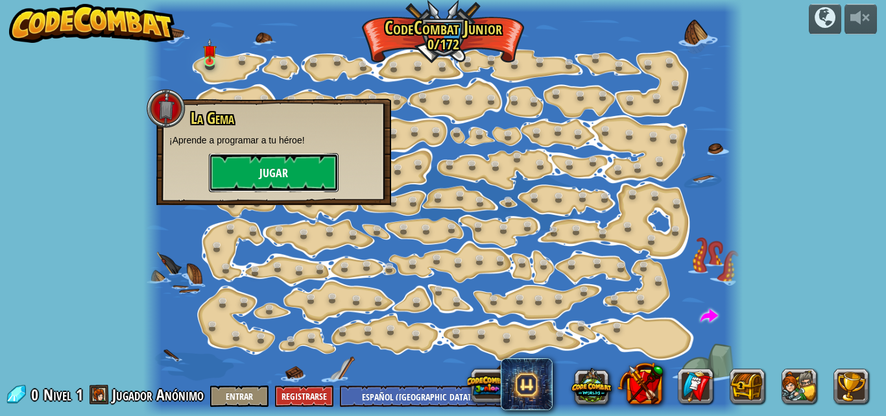
click at [284, 167] on button "Jugar" at bounding box center [274, 172] width 130 height 39
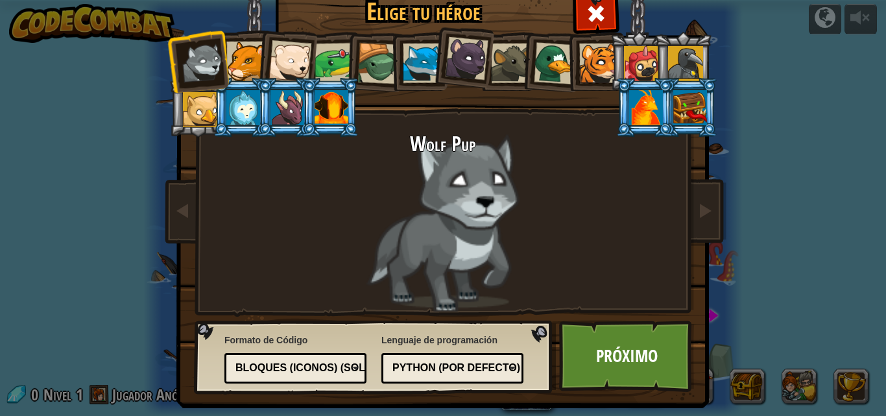
click at [646, 97] on div at bounding box center [646, 107] width 34 height 35
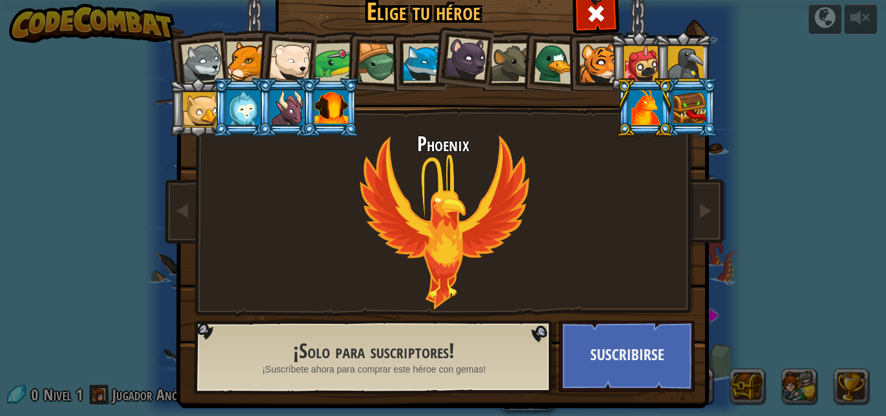
click at [264, 66] on li at bounding box center [286, 59] width 64 height 64
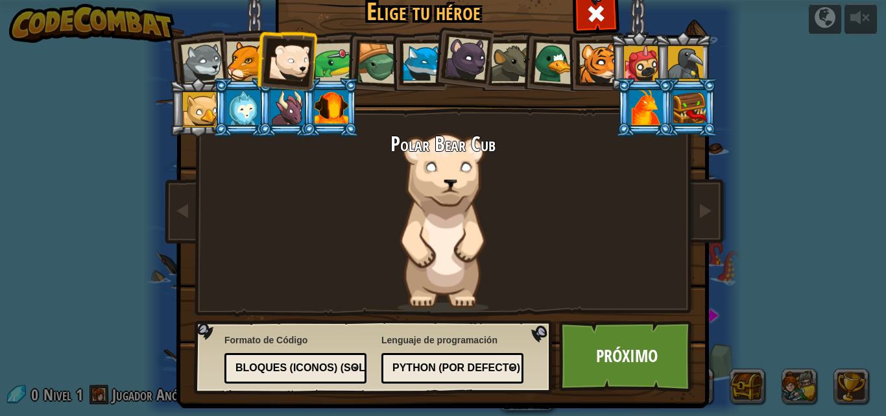
drag, startPoint x: 364, startPoint y: 62, endPoint x: 475, endPoint y: 113, distance: 122.2
click at [372, 71] on div at bounding box center [379, 64] width 42 height 42
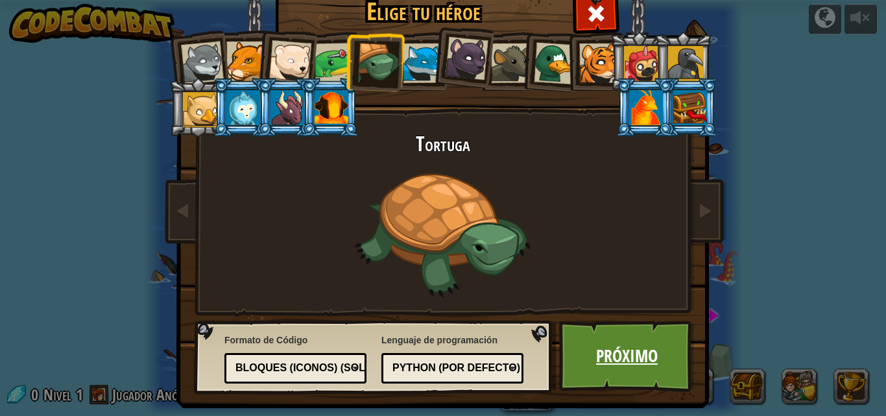
click at [643, 357] on link "Próximo" at bounding box center [627, 356] width 136 height 71
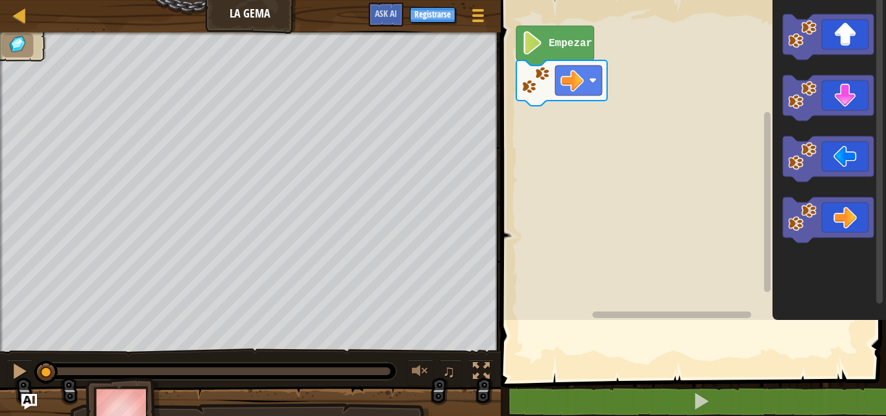
click at [503, 271] on div "Mapa La Gema Menú del Juego Registrarse Ask AI 1 הההההההההההההההההההההההההההההה…" at bounding box center [443, 208] width 886 height 416
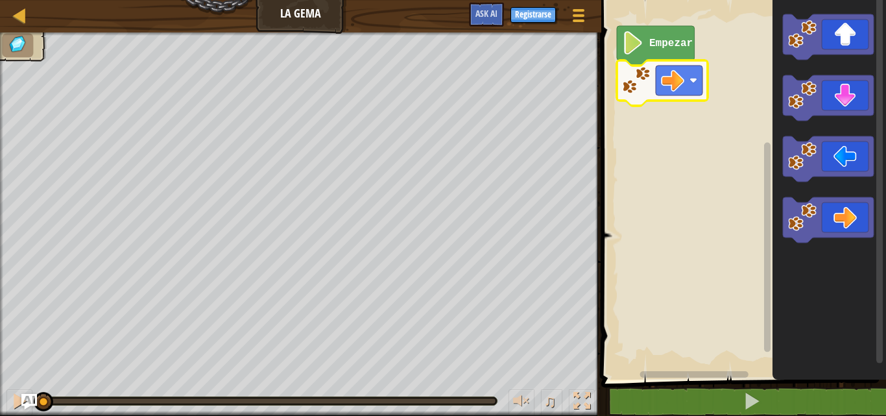
click at [648, 47] on icon "Espacio de trabajo de Blockly" at bounding box center [656, 46] width 78 height 40
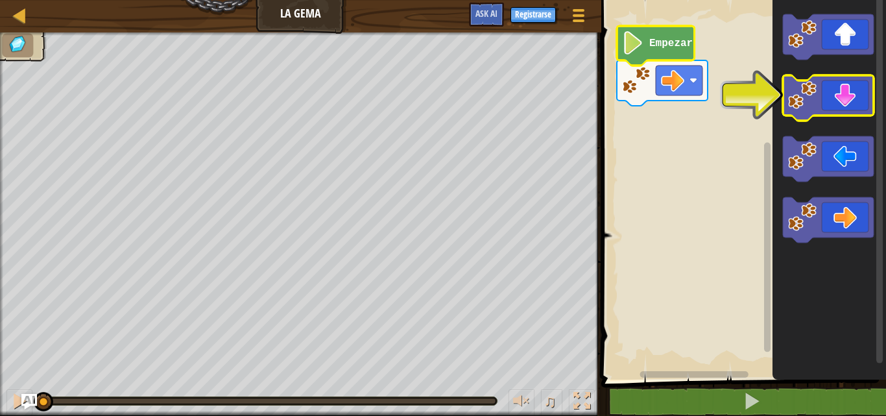
click at [859, 95] on icon "Espacio de trabajo de Blockly" at bounding box center [828, 97] width 91 height 45
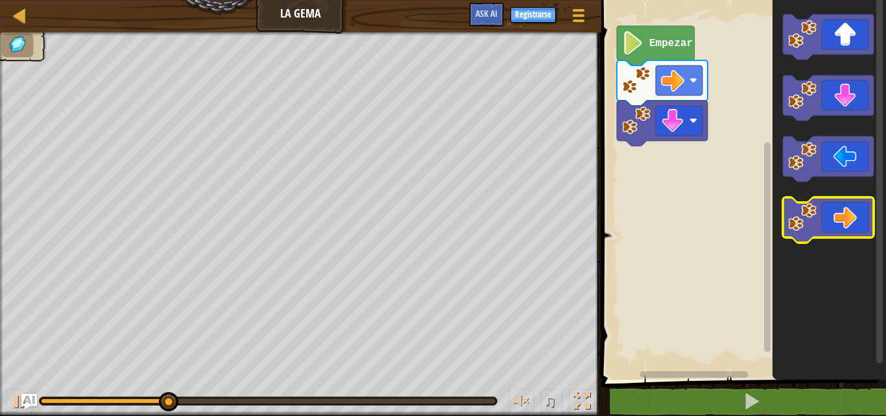
click at [848, 239] on rect "Espacio de trabajo de Blockly" at bounding box center [828, 219] width 91 height 45
click at [848, 237] on icon "Espacio de trabajo de Blockly" at bounding box center [828, 219] width 91 height 45
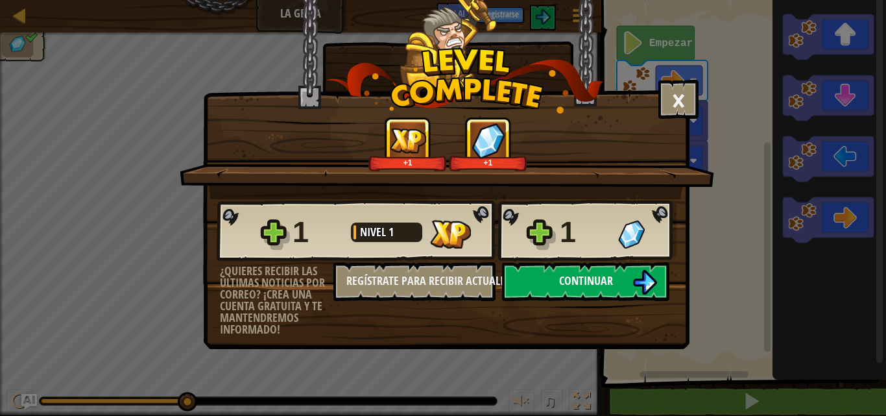
click at [614, 287] on button "Continuar" at bounding box center [585, 281] width 167 height 39
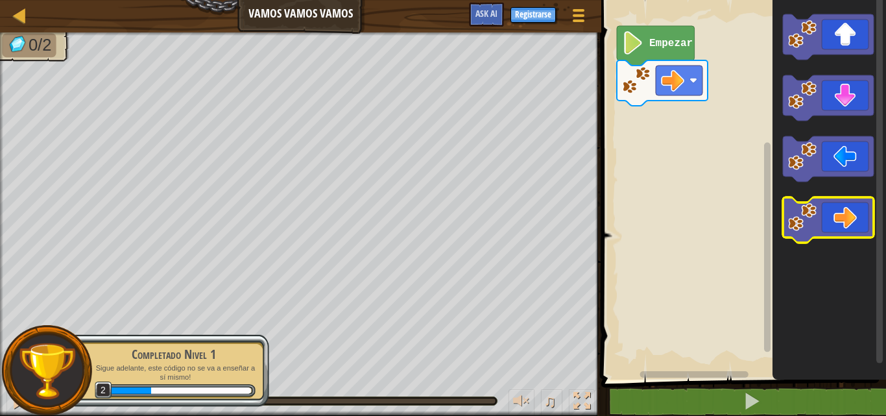
click at [862, 226] on icon "Espacio de trabajo de Blockly" at bounding box center [828, 219] width 91 height 45
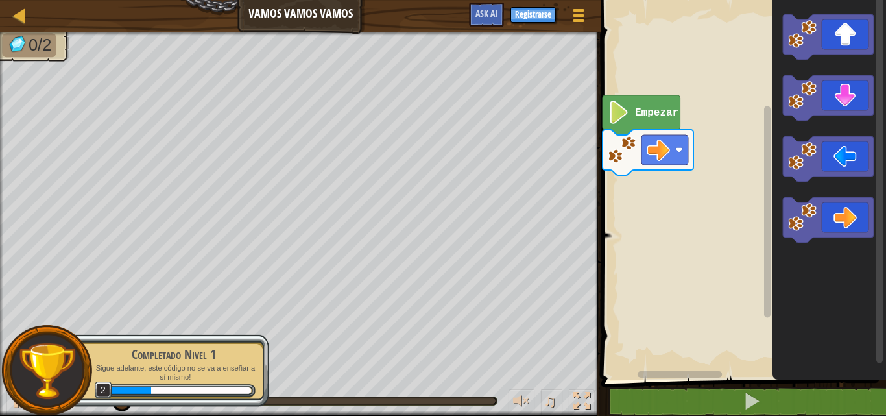
click at [611, 103] on rect "Espacio de trabajo de Blockly" at bounding box center [742, 187] width 289 height 386
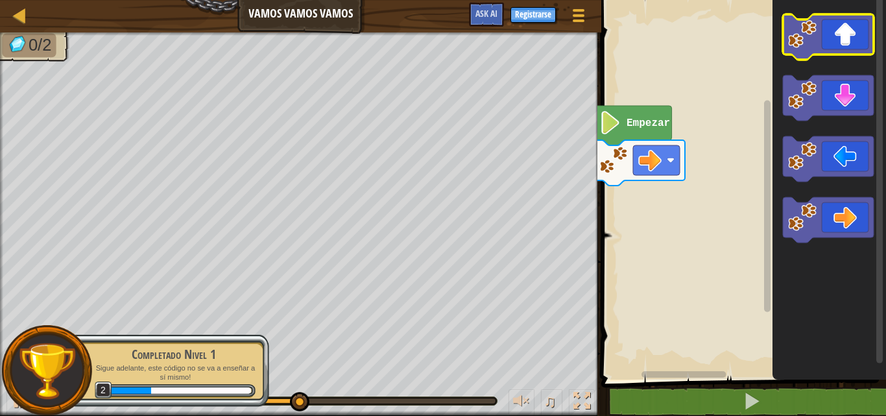
click at [844, 42] on icon "Espacio de trabajo de Blockly" at bounding box center [828, 36] width 91 height 45
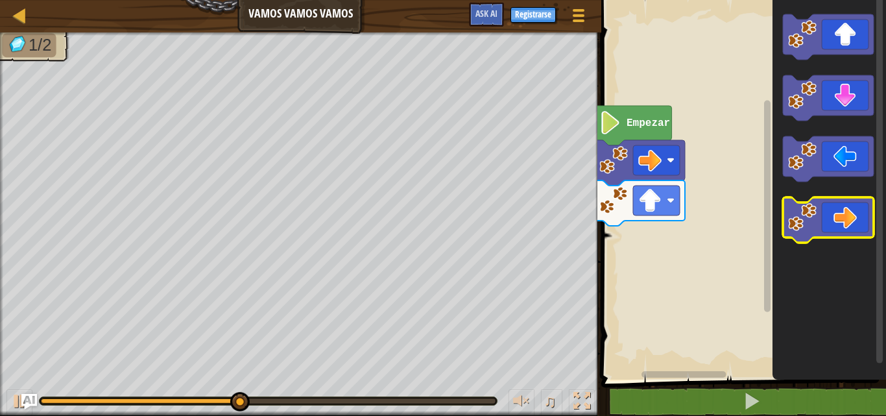
click at [833, 208] on icon "Espacio de trabajo de Blockly" at bounding box center [828, 219] width 91 height 45
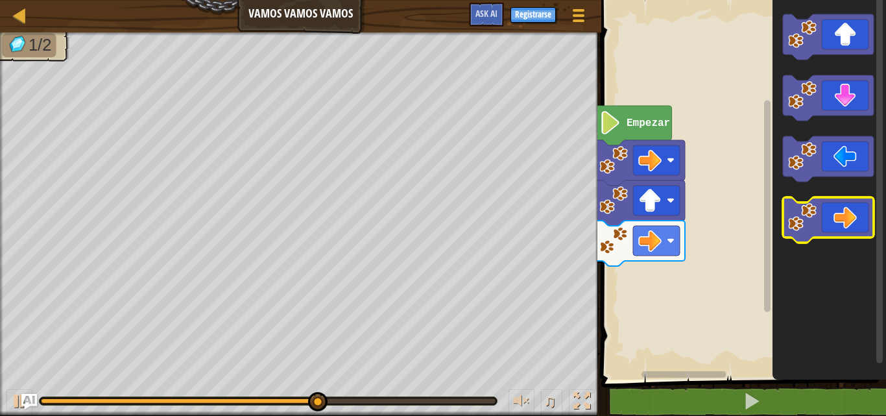
click at [840, 222] on icon "Espacio de trabajo de Blockly" at bounding box center [828, 219] width 91 height 45
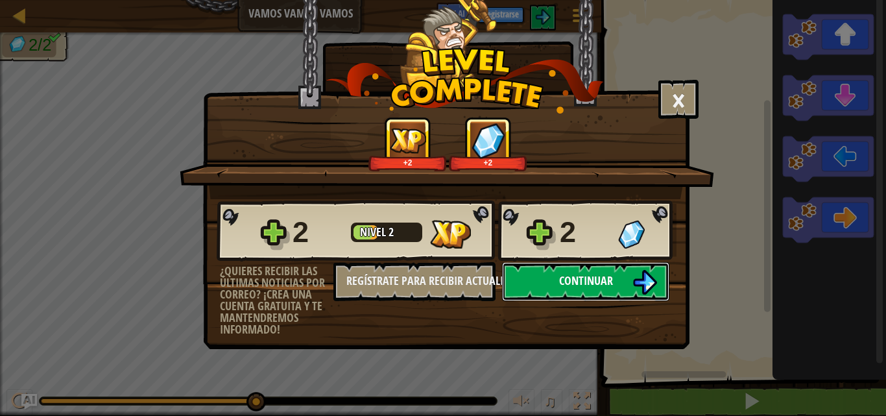
click at [603, 291] on button "Continuar" at bounding box center [585, 281] width 167 height 39
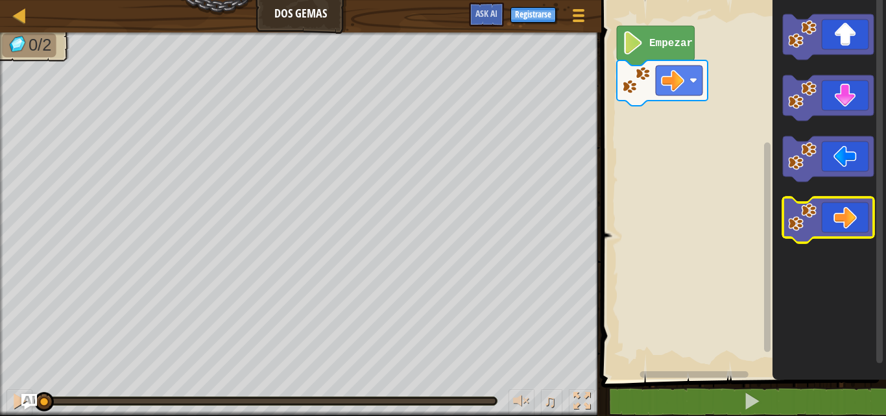
click at [864, 228] on icon "Espacio de trabajo de Blockly" at bounding box center [828, 219] width 91 height 45
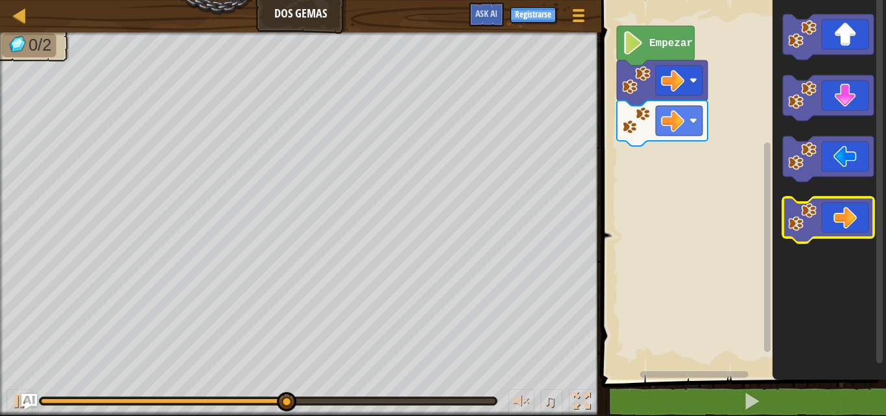
click at [858, 222] on icon "Espacio de trabajo de Blockly" at bounding box center [828, 219] width 91 height 45
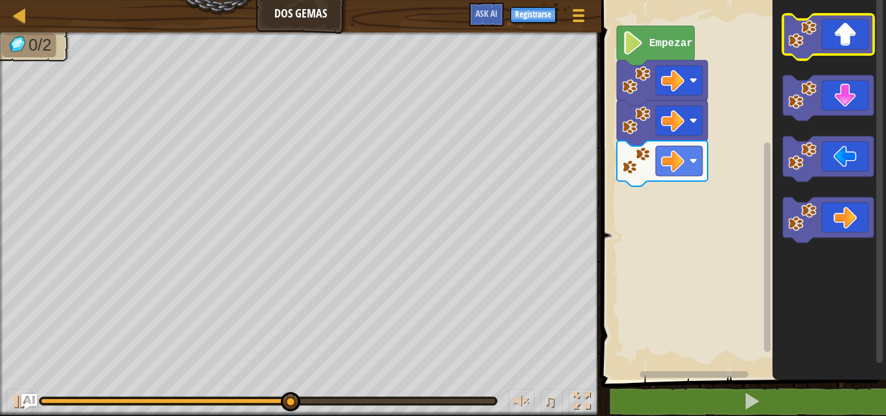
click at [870, 54] on icon "Espacio de trabajo de Blockly" at bounding box center [828, 36] width 91 height 45
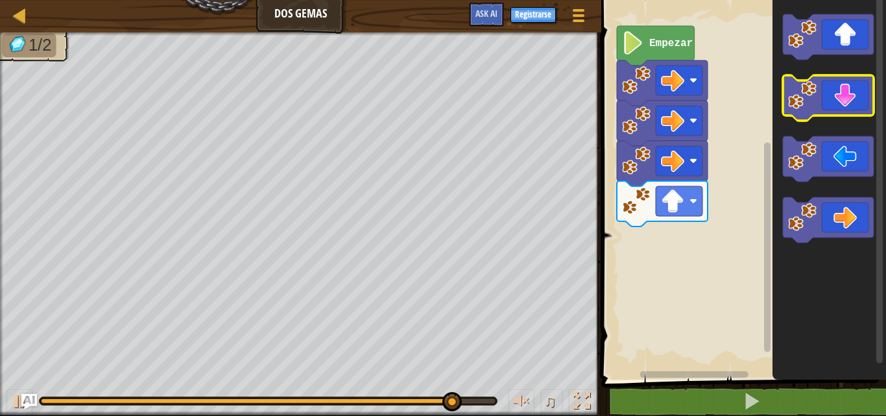
click at [849, 79] on icon "Espacio de trabajo de Blockly" at bounding box center [828, 97] width 91 height 45
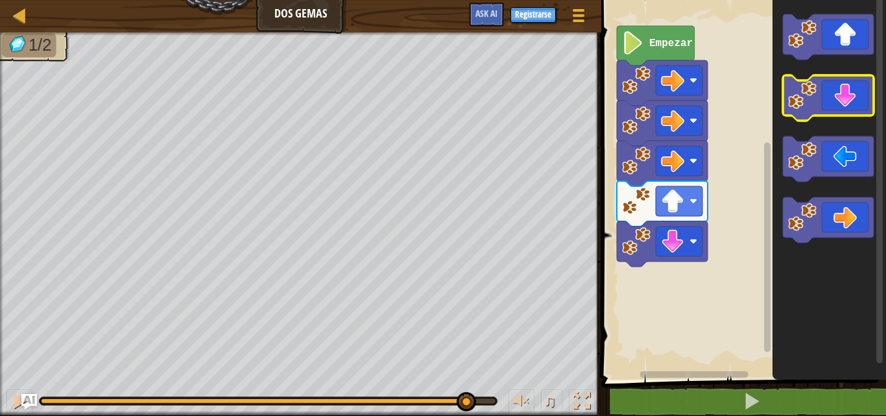
click at [852, 81] on icon "Espacio de trabajo de Blockly" at bounding box center [828, 97] width 91 height 45
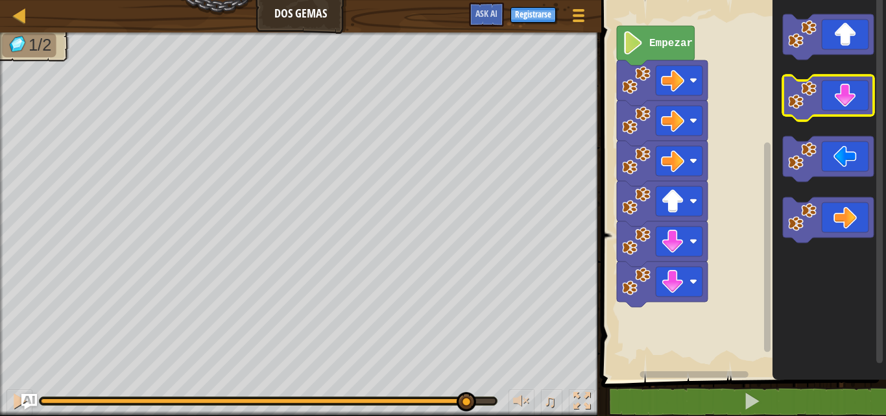
click at [853, 81] on icon "Espacio de trabajo de Blockly" at bounding box center [828, 97] width 91 height 45
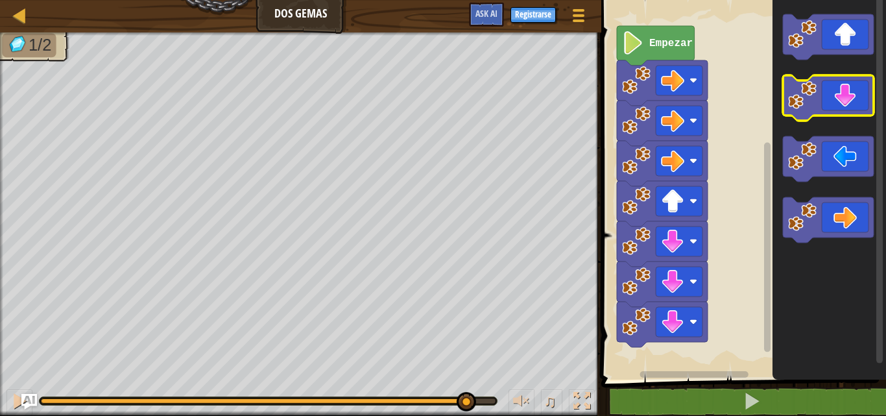
click at [853, 81] on icon "Espacio de trabajo de Blockly" at bounding box center [828, 97] width 91 height 45
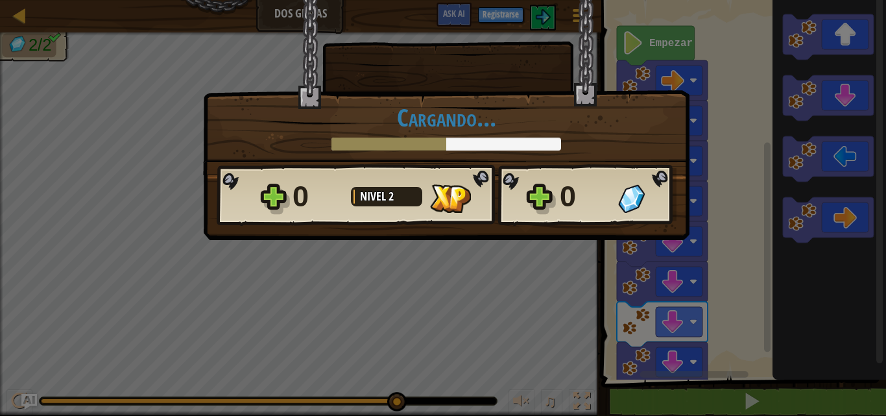
click at [603, 204] on div "0" at bounding box center [585, 197] width 51 height 42
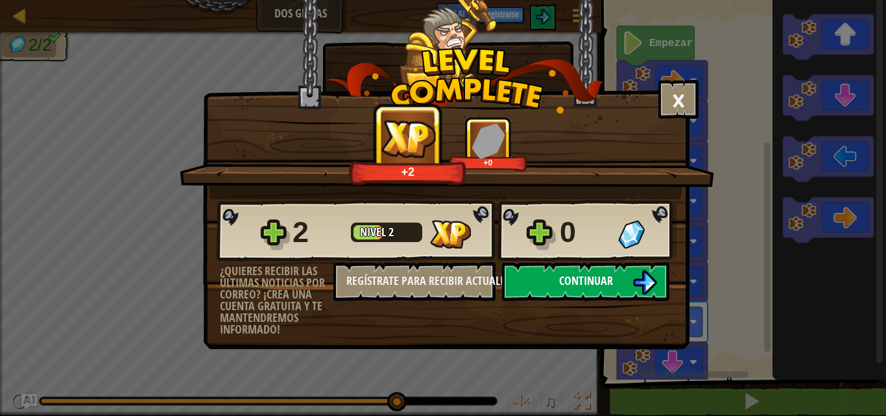
click at [577, 278] on span "Continuar" at bounding box center [586, 281] width 54 height 16
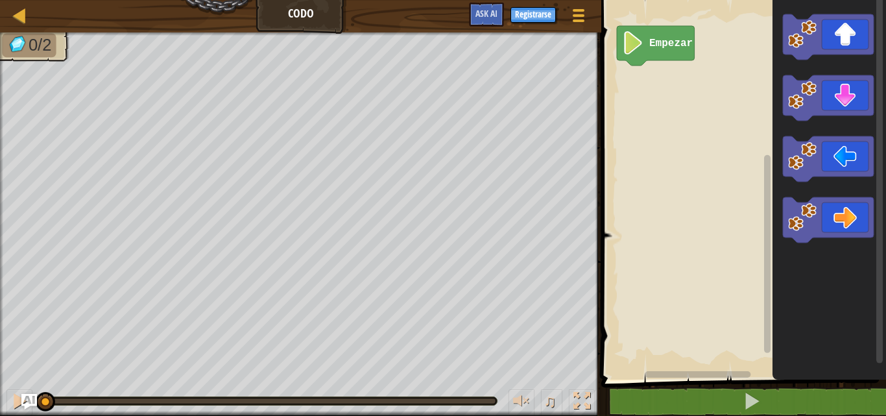
click at [849, 70] on icon "Espacio de trabajo de Blockly" at bounding box center [830, 187] width 114 height 386
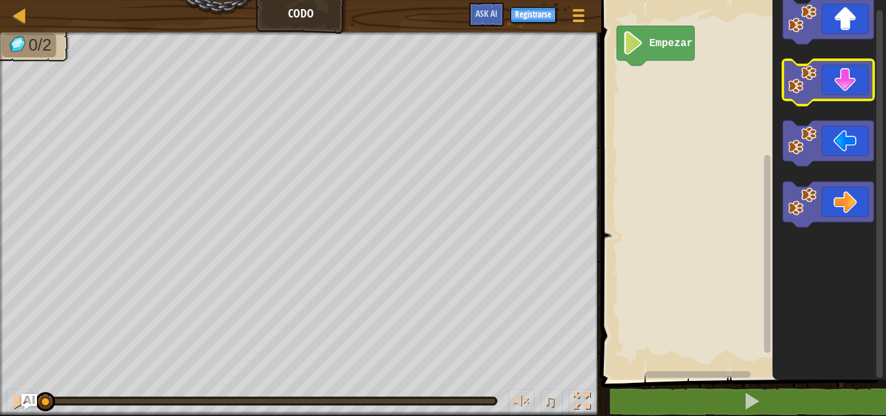
click at [837, 61] on icon "Espacio de trabajo de Blockly" at bounding box center [828, 82] width 91 height 45
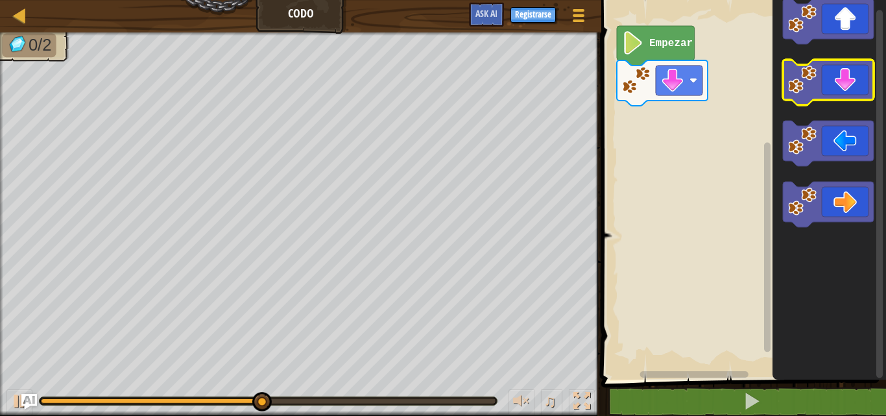
click at [869, 71] on icon "Espacio de trabajo de Blockly" at bounding box center [828, 82] width 91 height 45
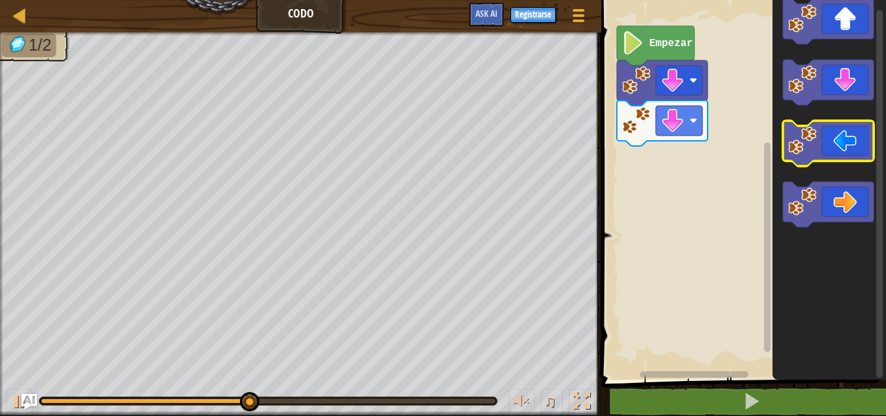
click at [836, 145] on icon "Espacio de trabajo de Blockly" at bounding box center [828, 143] width 91 height 45
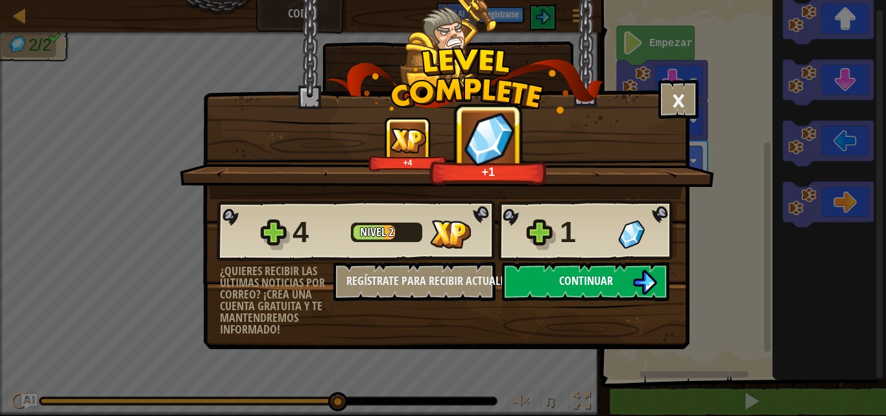
click at [617, 265] on button "Continuar" at bounding box center [585, 281] width 167 height 39
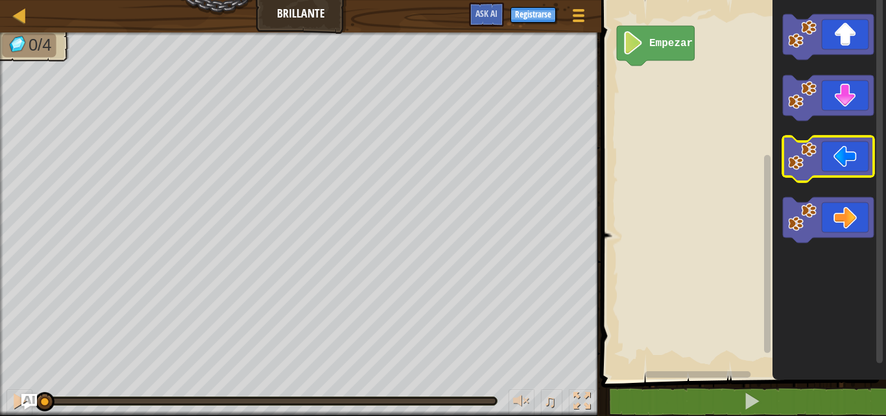
click at [845, 175] on icon "Espacio de trabajo de Blockly" at bounding box center [828, 158] width 91 height 45
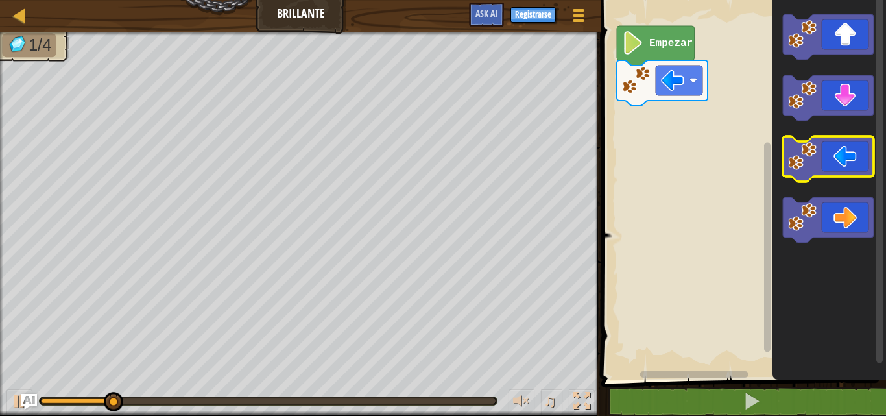
click at [847, 155] on icon "Espacio de trabajo de Blockly" at bounding box center [828, 158] width 91 height 45
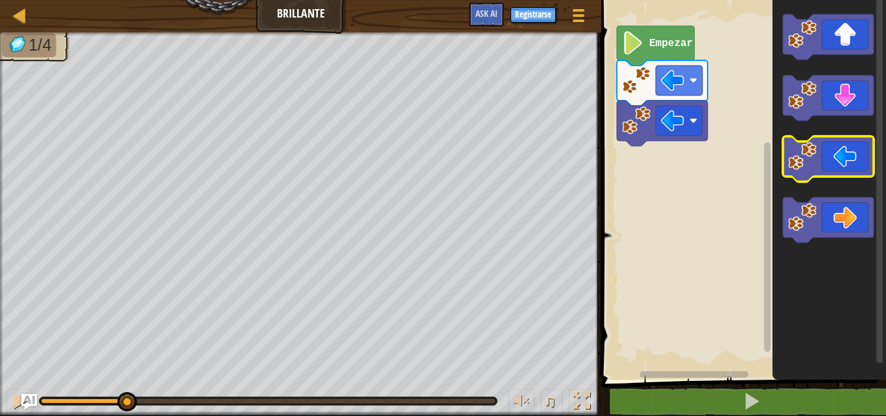
click at [847, 155] on icon "Espacio de trabajo de Blockly" at bounding box center [828, 158] width 91 height 45
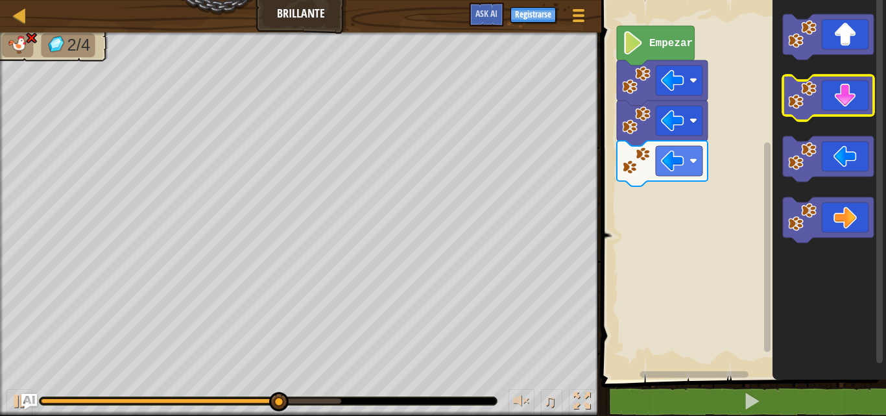
click at [855, 110] on icon "Espacio de trabajo de Blockly" at bounding box center [828, 97] width 91 height 45
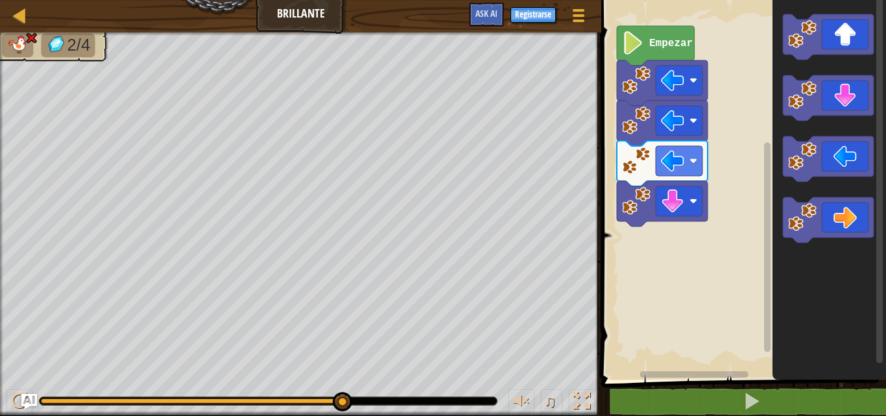
click at [310, 393] on div "2/4 ♫ Tortuga" at bounding box center [443, 223] width 886 height 383
drag, startPoint x: 295, startPoint y: 415, endPoint x: 348, endPoint y: 332, distance: 99.5
click at [348, 0] on body "Mapa Brillante Menú del Juego Registrarse Ask AI 1 הההההההההההההההההההההההההההה…" at bounding box center [443, 0] width 886 height 0
drag, startPoint x: 350, startPoint y: 385, endPoint x: 371, endPoint y: 393, distance: 21.6
click at [373, 396] on div "♫" at bounding box center [301, 397] width 602 height 39
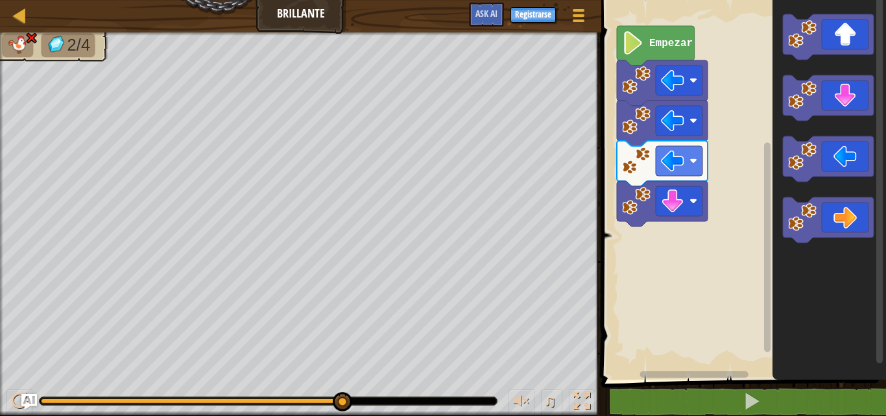
drag, startPoint x: 352, startPoint y: 395, endPoint x: 453, endPoint y: 409, distance: 101.6
click at [399, 0] on html "Mapa Brillante Menú del Juego Registrarse Ask AI 1 הההההההההההההההההההההההההההה…" at bounding box center [443, 0] width 886 height 0
click at [519, 409] on div at bounding box center [521, 401] width 17 height 17
click at [835, 158] on icon "Espacio de trabajo de Blockly" at bounding box center [828, 158] width 91 height 45
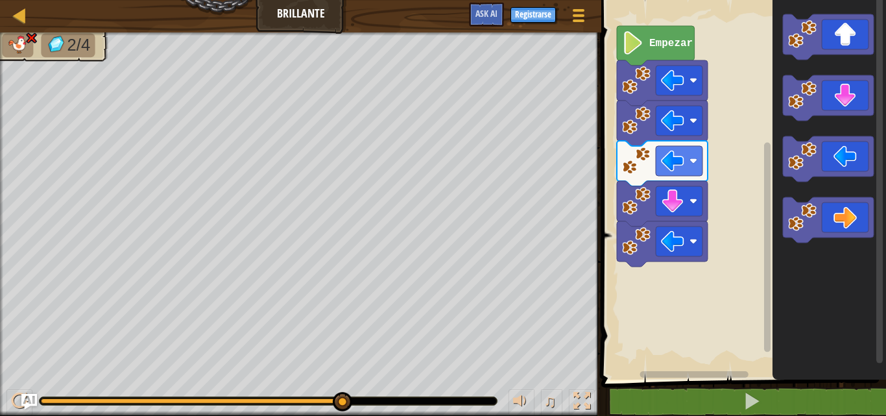
click at [679, 43] on text "Empezar" at bounding box center [671, 44] width 43 height 12
click at [18, 36] on div "2/4" at bounding box center [301, 223] width 602 height 383
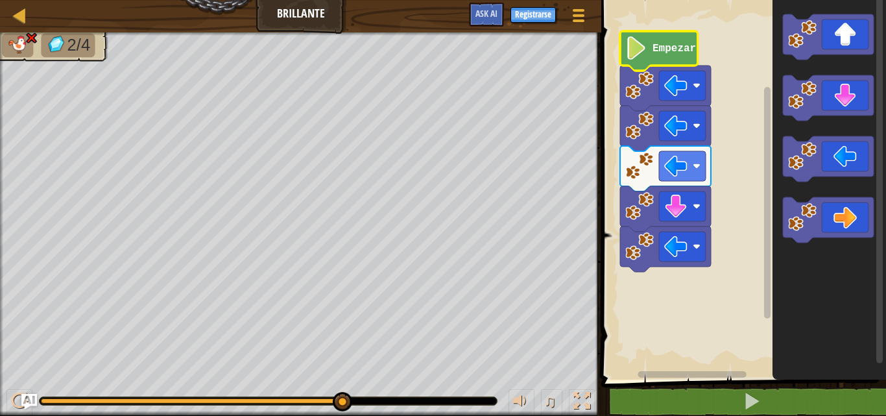
click at [636, 51] on image "Espacio de trabajo de Blockly" at bounding box center [637, 47] width 22 height 23
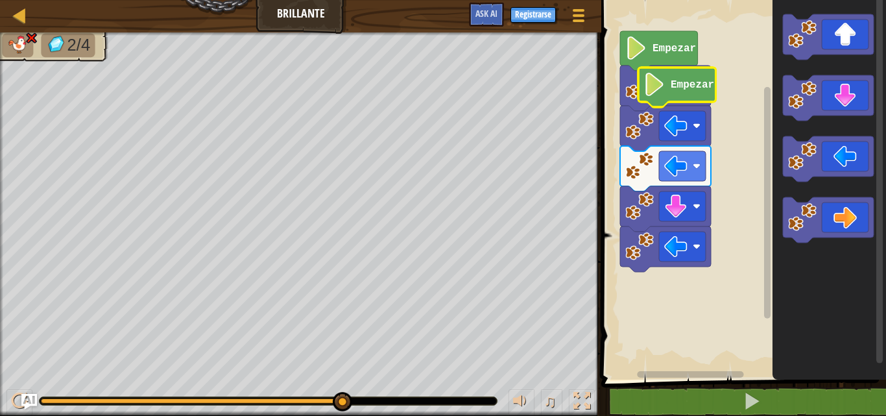
click at [693, 91] on icon "Espacio de trabajo de Blockly" at bounding box center [677, 87] width 78 height 40
click at [16, 19] on div at bounding box center [20, 15] width 16 height 16
select select "es-419"
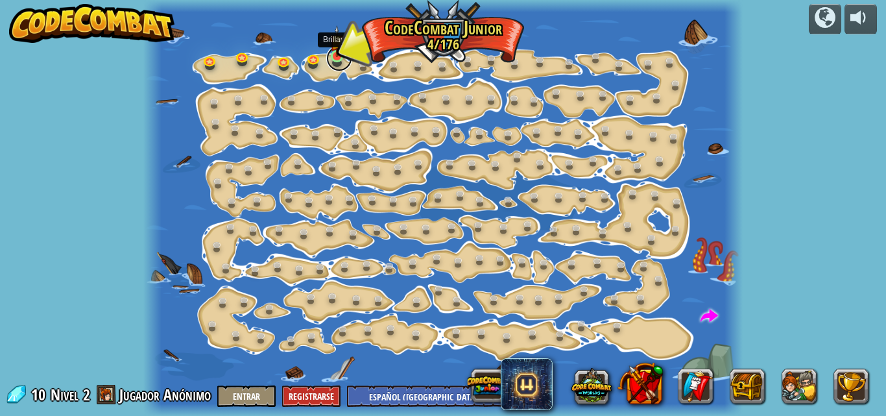
click at [341, 63] on link at bounding box center [339, 58] width 26 height 26
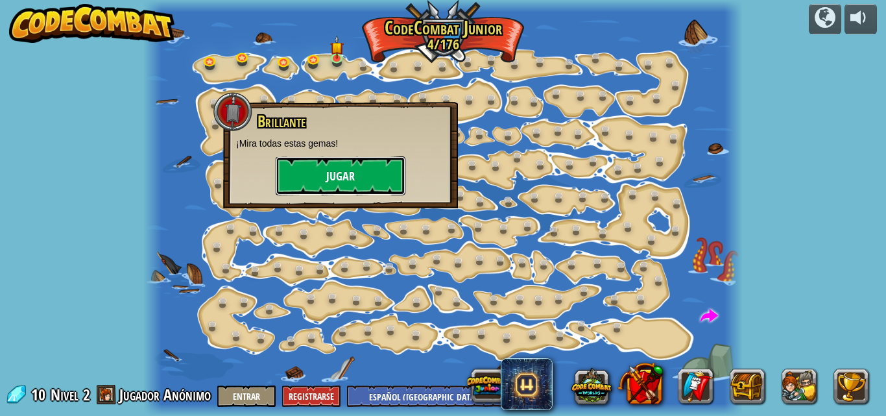
click at [360, 167] on button "Jugar" at bounding box center [341, 175] width 130 height 39
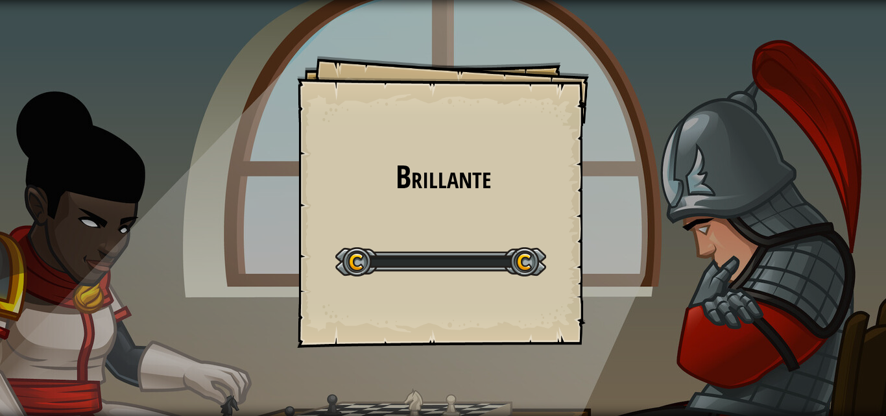
drag, startPoint x: 409, startPoint y: 206, endPoint x: 426, endPoint y: 269, distance: 64.4
click at [447, 276] on div "Brillante Goals Start Level Error cargando del servidor Necesitas una suscripci…" at bounding box center [443, 202] width 292 height 292
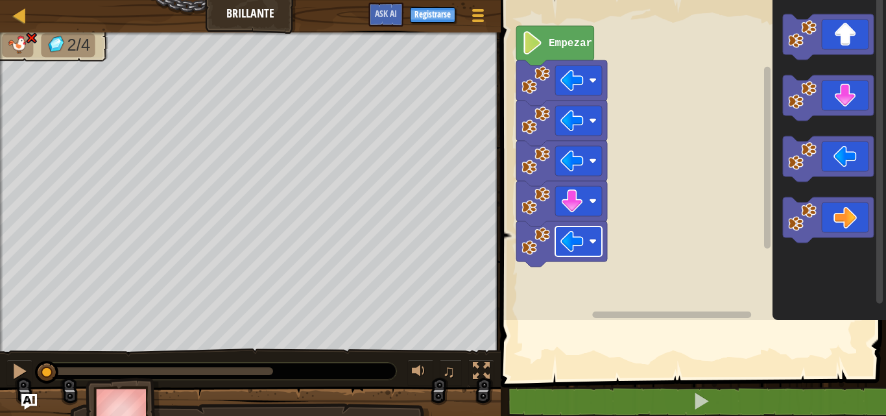
click at [579, 232] on div "Mapa Brillante Menú del Juego Registrarse Ask AI 1 הההההההההההההההההההההההההההה…" at bounding box center [443, 208] width 886 height 416
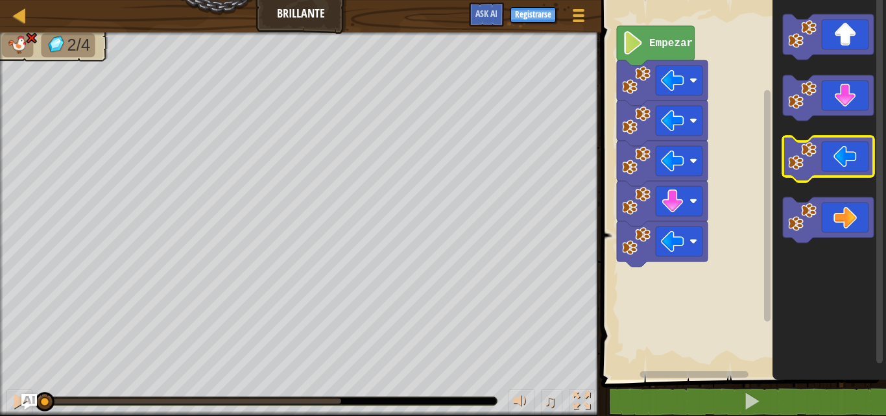
click at [842, 160] on icon "Espacio de trabajo de Blockly" at bounding box center [828, 158] width 91 height 45
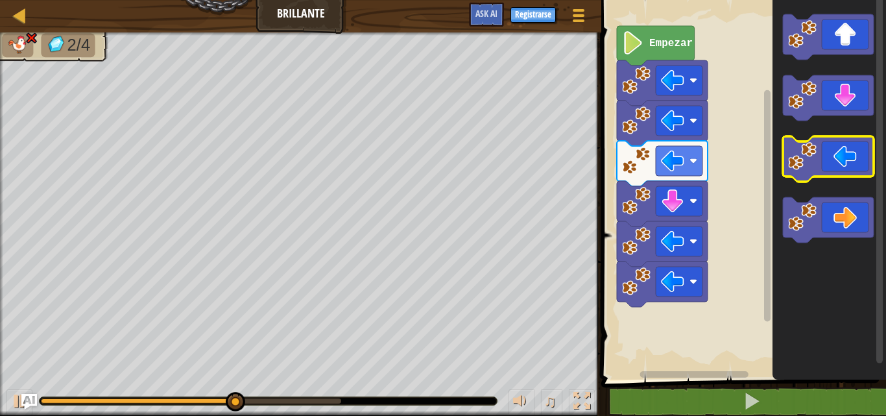
click at [851, 175] on icon "Espacio de trabajo de Blockly" at bounding box center [828, 158] width 91 height 45
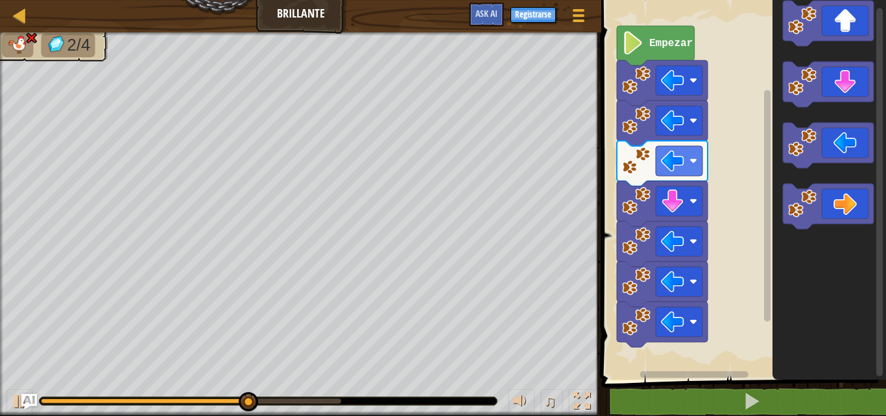
click at [851, 77] on icon "Espacio de trabajo de Blockly" at bounding box center [830, 187] width 114 height 386
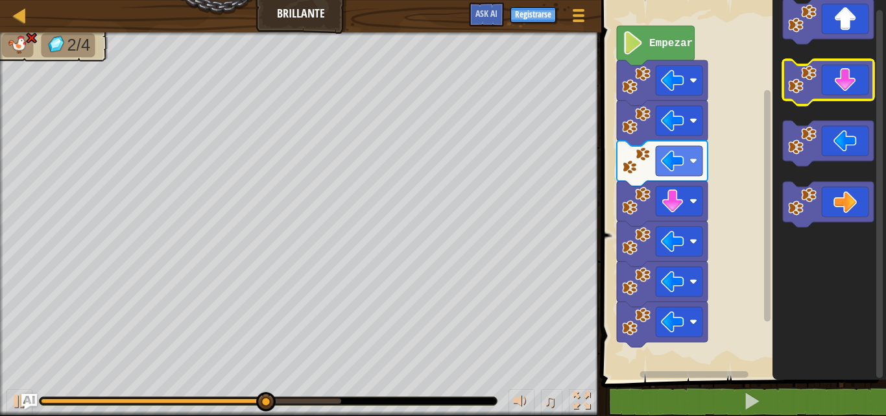
click at [851, 76] on icon "Espacio de trabajo de Blockly" at bounding box center [828, 82] width 91 height 45
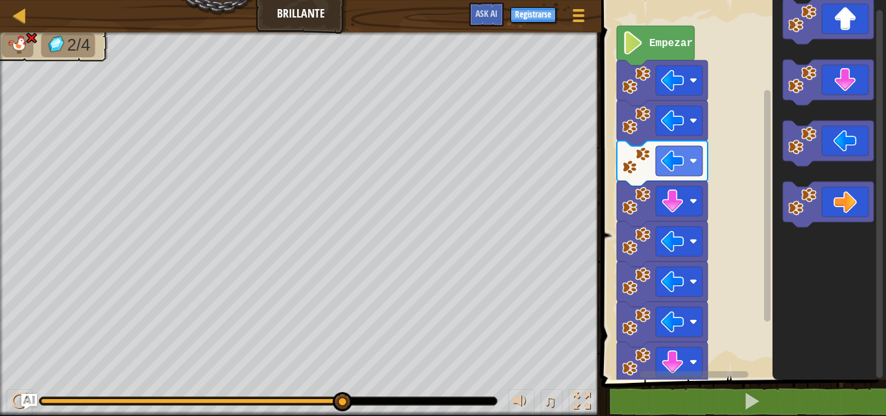
drag, startPoint x: 6, startPoint y: 6, endPoint x: 18, endPoint y: 1, distance: 12.8
click at [18, 1] on div "Mapa Brillante Menú del Juego Registrarse Ask AI" at bounding box center [301, 16] width 602 height 32
click at [21, 7] on div at bounding box center [20, 15] width 16 height 16
select select "es-419"
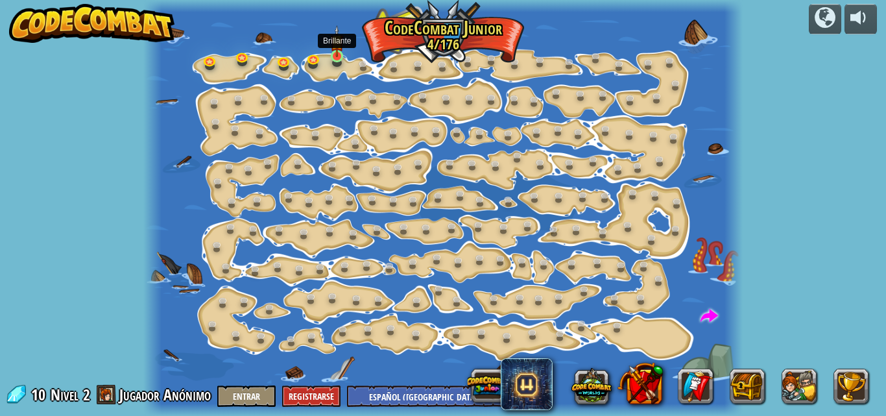
click at [336, 55] on img at bounding box center [337, 41] width 14 height 32
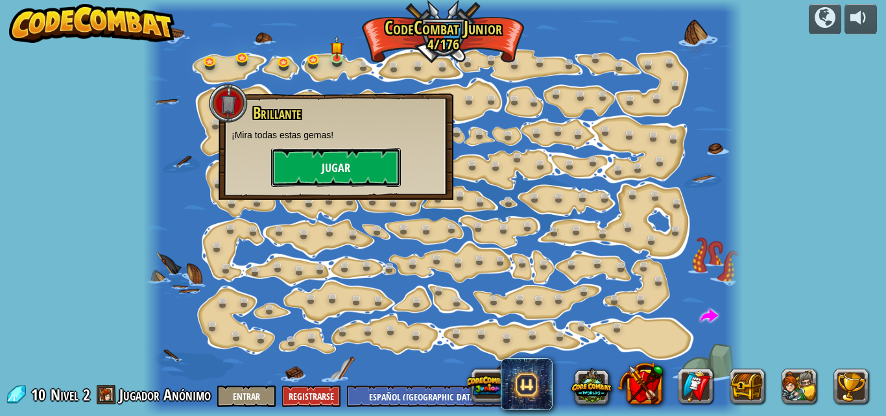
click at [331, 157] on button "Jugar" at bounding box center [336, 167] width 130 height 39
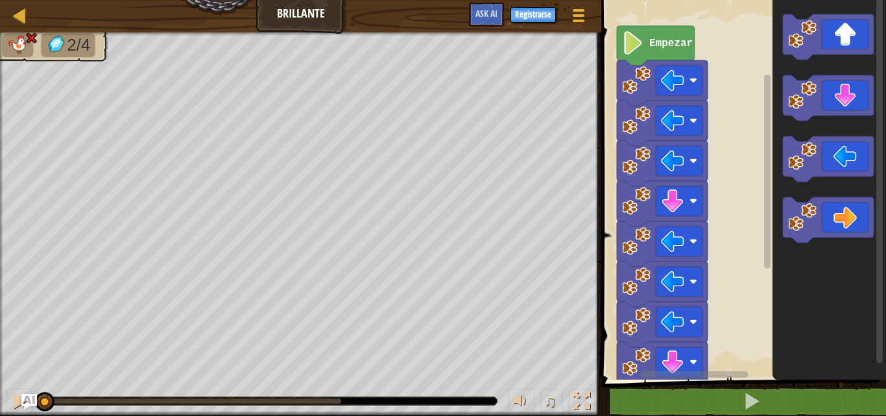
click at [751, 43] on rect "Espacio de trabajo de Blockly" at bounding box center [742, 187] width 289 height 386
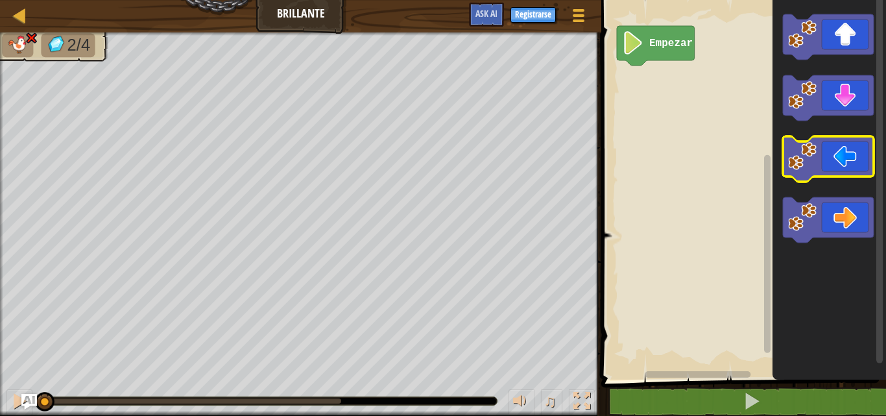
click at [831, 159] on icon "Espacio de trabajo de Blockly" at bounding box center [828, 158] width 91 height 45
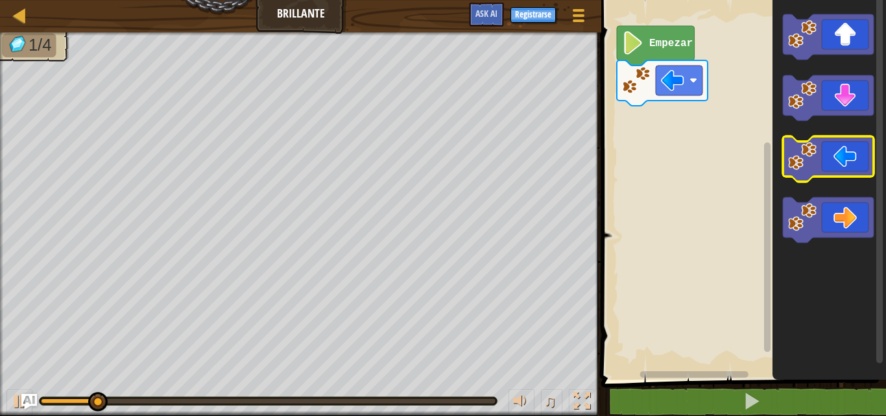
click at [831, 159] on icon "Espacio de trabajo de Blockly" at bounding box center [828, 158] width 91 height 45
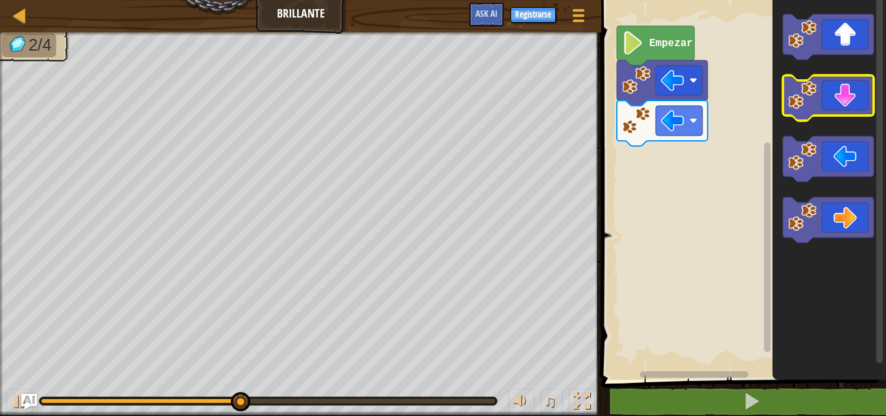
click at [834, 110] on icon "Espacio de trabajo de Blockly" at bounding box center [828, 97] width 91 height 45
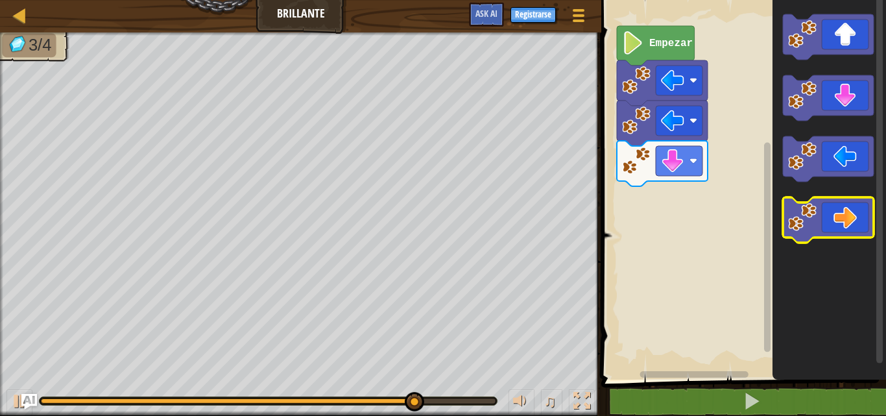
click at [833, 210] on icon "Espacio de trabajo de Blockly" at bounding box center [828, 219] width 91 height 45
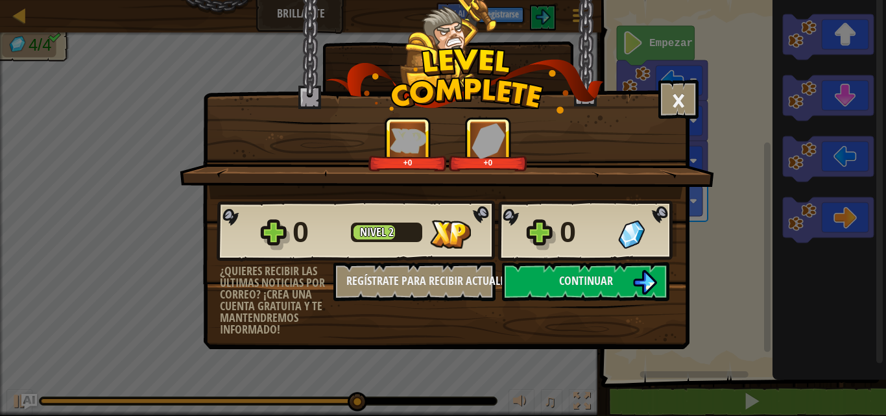
click at [886, 265] on div "× ¿Cómo de divertido estuvo este nivel? +0 +0 Reticulating Splines... 0 Nivel 2…" at bounding box center [443, 208] width 886 height 416
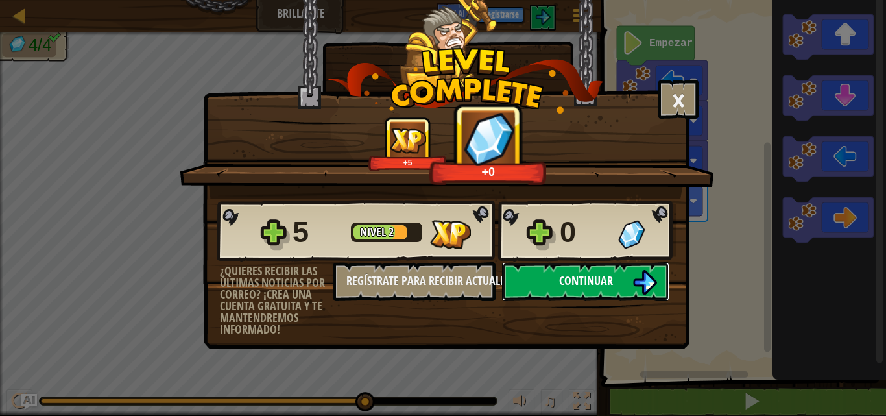
click at [563, 276] on button "Continuar" at bounding box center [585, 281] width 167 height 39
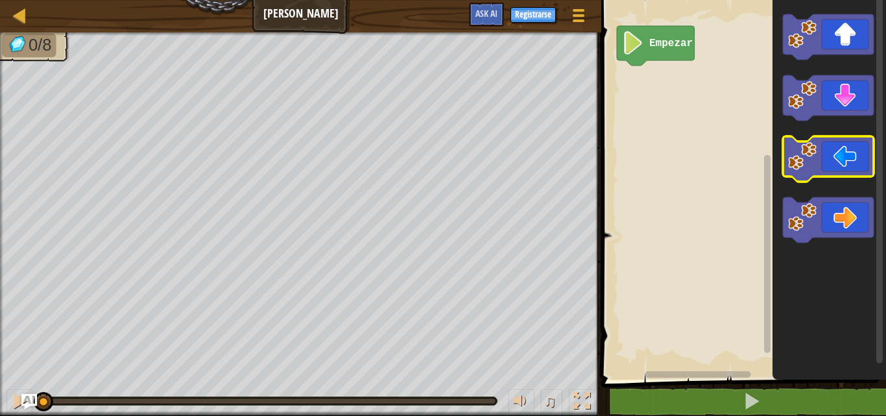
click at [837, 147] on icon "Espacio de trabajo de Blockly" at bounding box center [828, 158] width 91 height 45
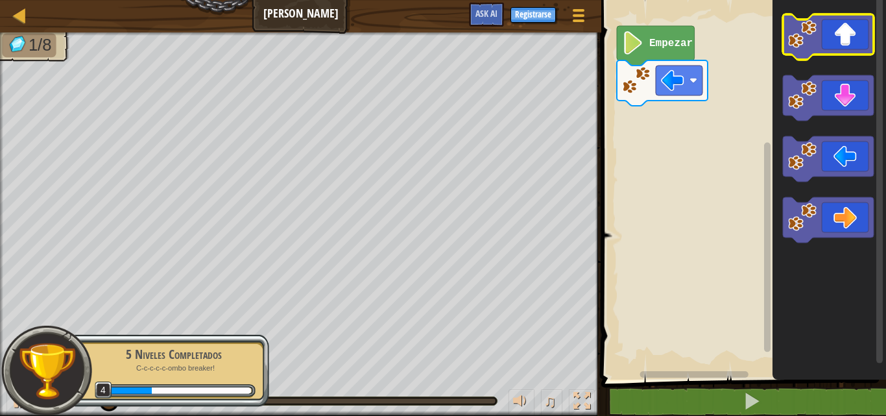
click at [844, 36] on icon "Espacio de trabajo de Blockly" at bounding box center [828, 36] width 91 height 45
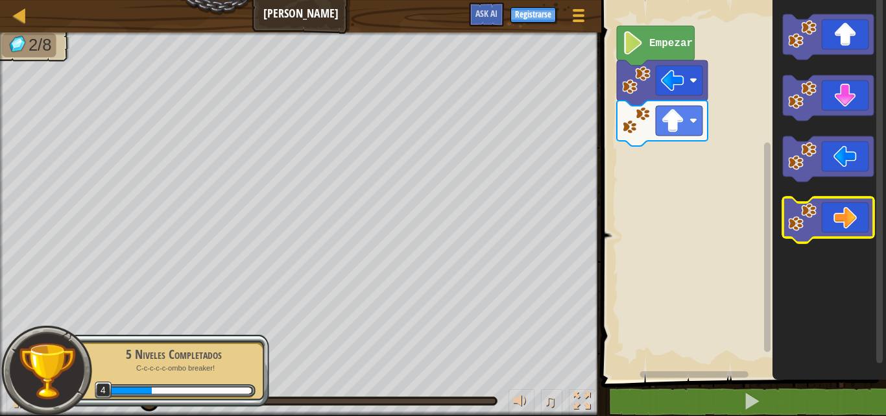
click at [856, 203] on icon "Espacio de trabajo de Blockly" at bounding box center [828, 219] width 91 height 45
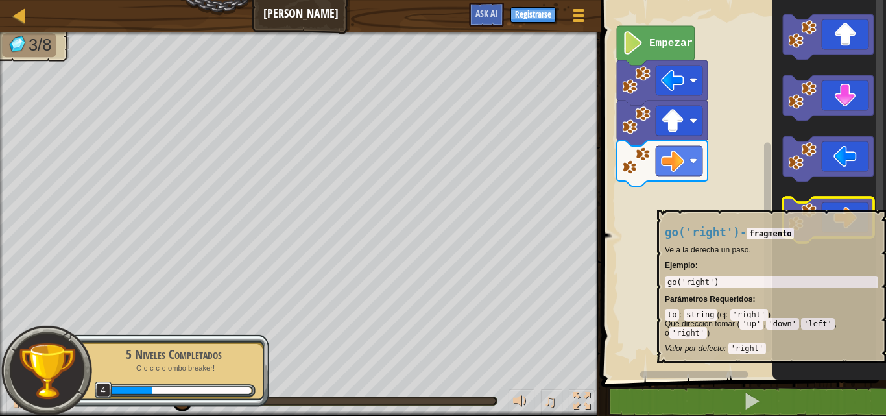
click at [856, 203] on icon "Espacio de trabajo de Blockly" at bounding box center [828, 219] width 91 height 45
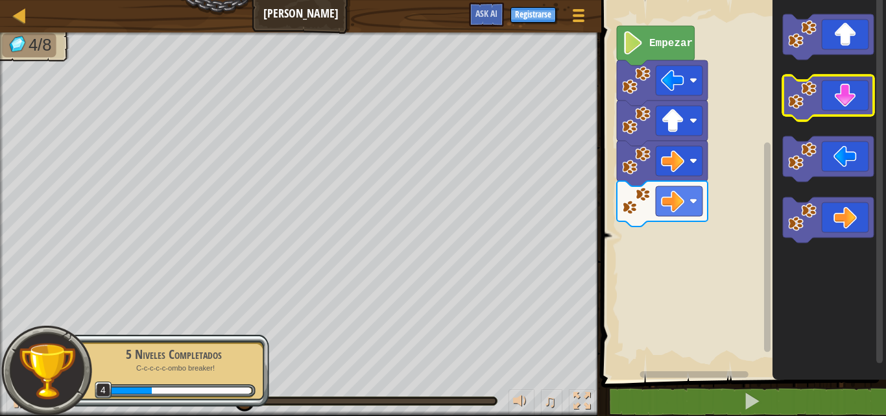
click at [840, 82] on icon "Espacio de trabajo de Blockly" at bounding box center [828, 97] width 91 height 45
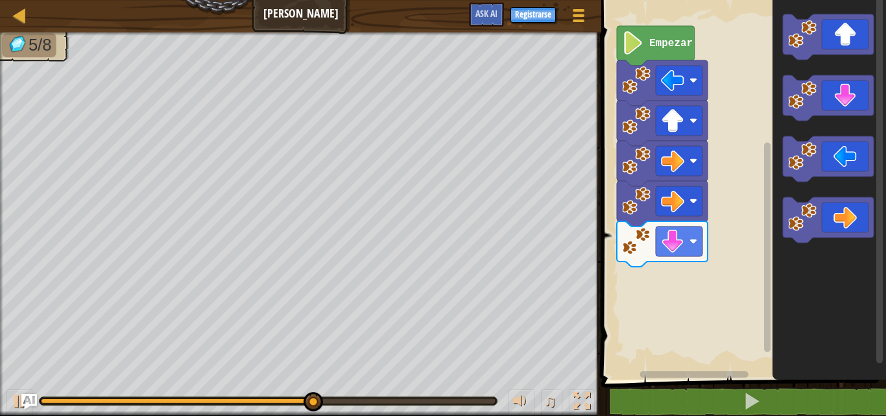
click at [862, 131] on icon "Espacio de trabajo de Blockly" at bounding box center [830, 187] width 114 height 386
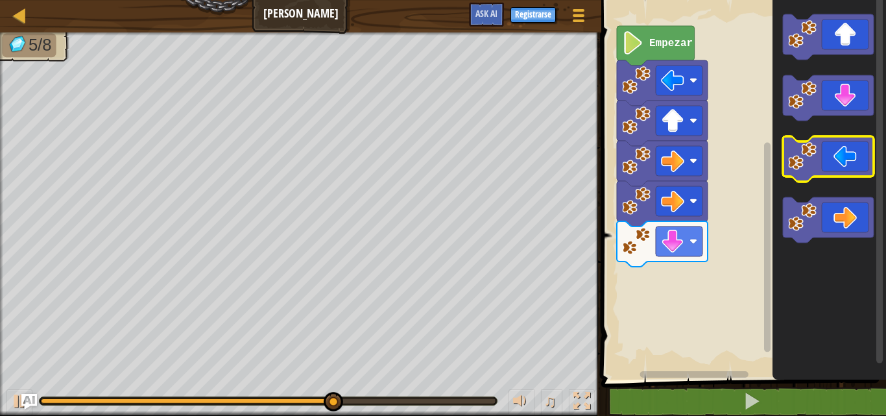
click at [848, 160] on icon "Espacio de trabajo de Blockly" at bounding box center [828, 158] width 91 height 45
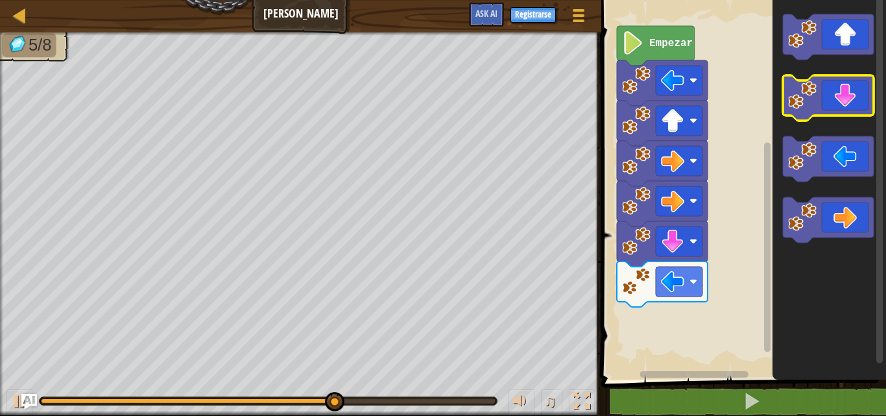
click at [858, 90] on icon "Espacio de trabajo de Blockly" at bounding box center [828, 97] width 91 height 45
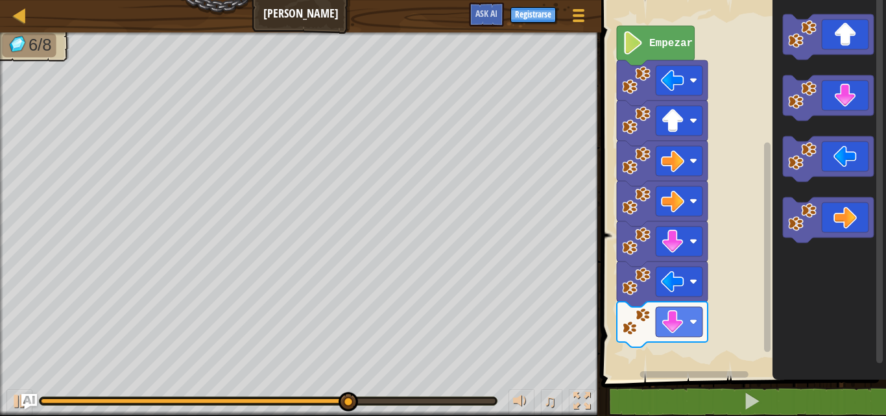
click at [844, 259] on icon "Espacio de trabajo de Blockly" at bounding box center [830, 187] width 114 height 386
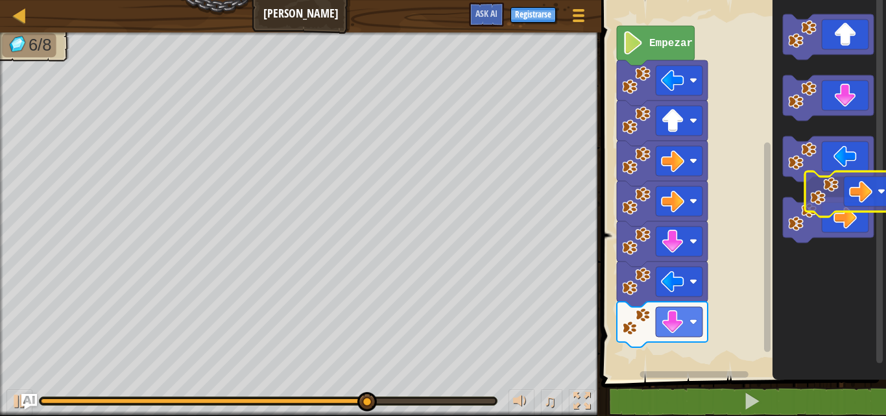
click at [876, 209] on div "Empezar" at bounding box center [742, 187] width 289 height 386
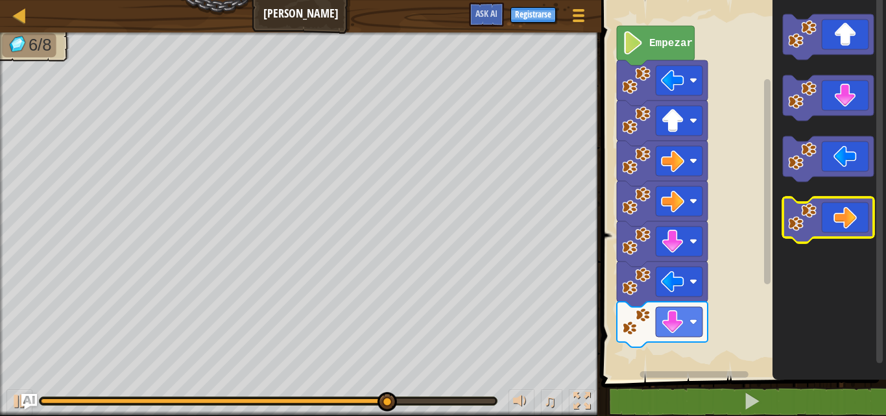
click at [868, 213] on icon "Espacio de trabajo de Blockly" at bounding box center [828, 219] width 91 height 45
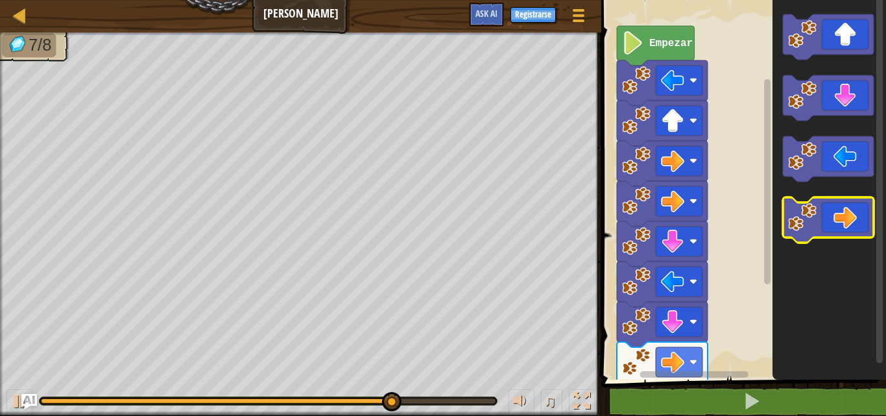
click at [845, 214] on icon "Espacio de trabajo de Blockly" at bounding box center [828, 219] width 91 height 45
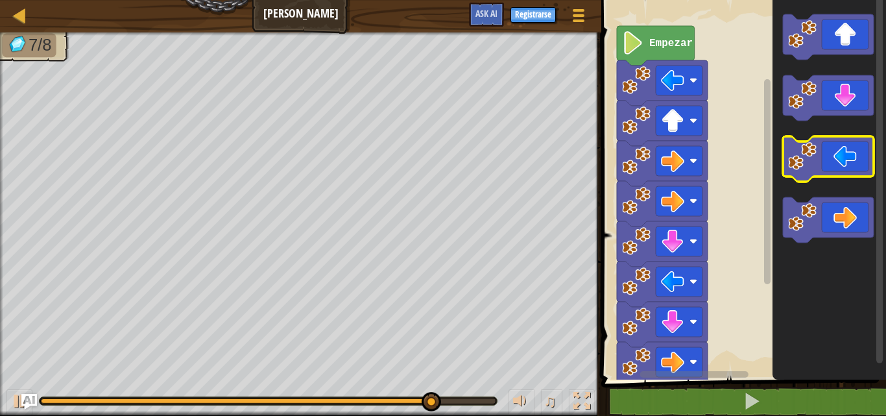
click at [851, 181] on rect "Espacio de trabajo de Blockly" at bounding box center [828, 158] width 91 height 45
click at [853, 140] on icon "Espacio de trabajo de Blockly" at bounding box center [828, 158] width 91 height 45
click at [850, 143] on icon "Espacio de trabajo de Blockly" at bounding box center [828, 158] width 91 height 45
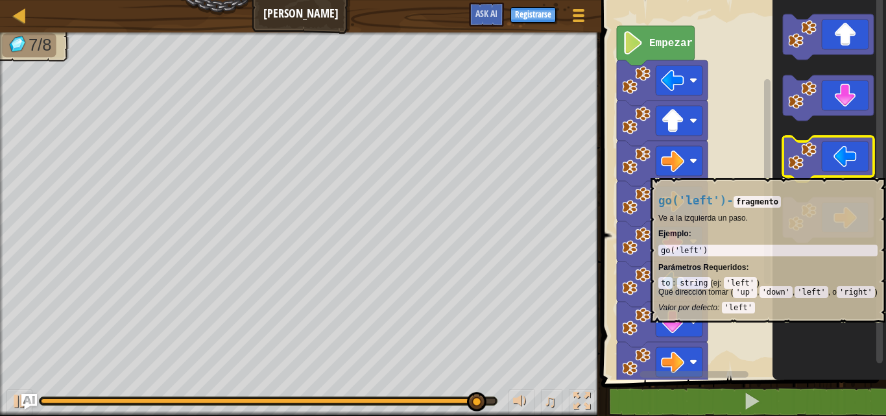
click at [828, 171] on icon "Espacio de trabajo de Blockly" at bounding box center [828, 158] width 91 height 45
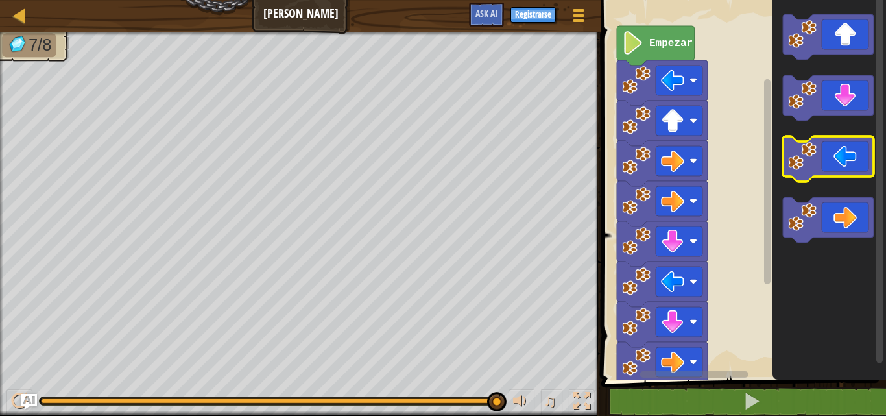
click at [828, 171] on icon "Espacio de trabajo de Blockly" at bounding box center [828, 158] width 91 height 45
click at [820, 172] on icon "Espacio de trabajo de Blockly" at bounding box center [828, 158] width 91 height 45
click at [832, 168] on icon "Espacio de trabajo de Blockly" at bounding box center [828, 158] width 91 height 45
click at [851, 168] on icon "Espacio de trabajo de Blockly" at bounding box center [828, 158] width 91 height 45
click at [855, 173] on icon "Espacio de trabajo de Blockly" at bounding box center [828, 158] width 91 height 45
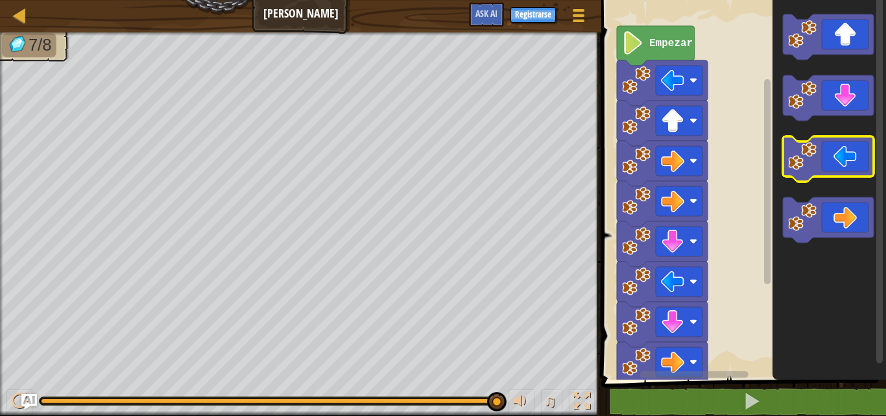
click at [837, 172] on icon "Espacio de trabajo de Blockly" at bounding box center [828, 158] width 91 height 45
click at [843, 164] on icon "Espacio de trabajo de Blockly" at bounding box center [828, 158] width 91 height 45
click at [844, 164] on icon "Espacio de trabajo de Blockly" at bounding box center [828, 158] width 91 height 45
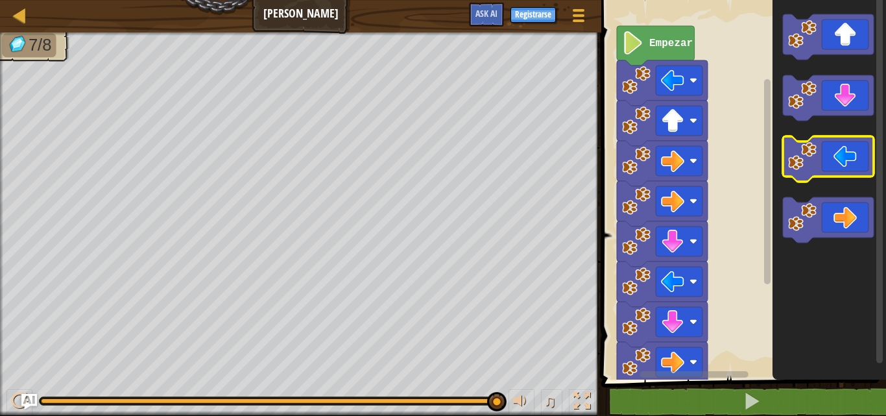
click at [844, 164] on icon "Espacio de trabajo de Blockly" at bounding box center [828, 158] width 91 height 45
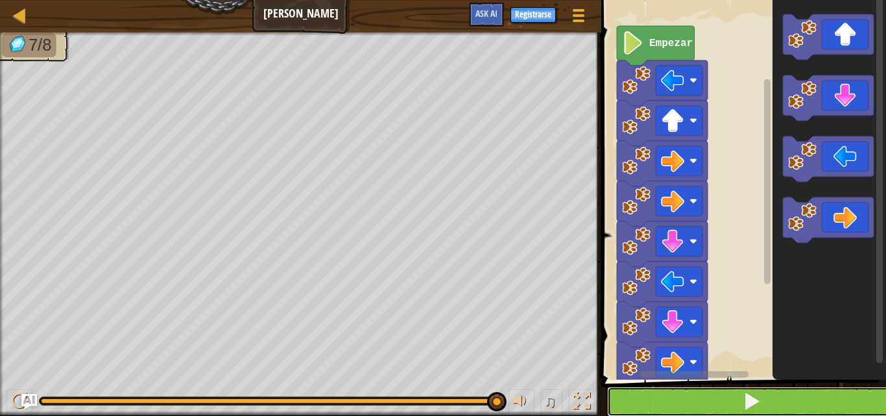
click at [823, 406] on button at bounding box center [751, 402] width 289 height 30
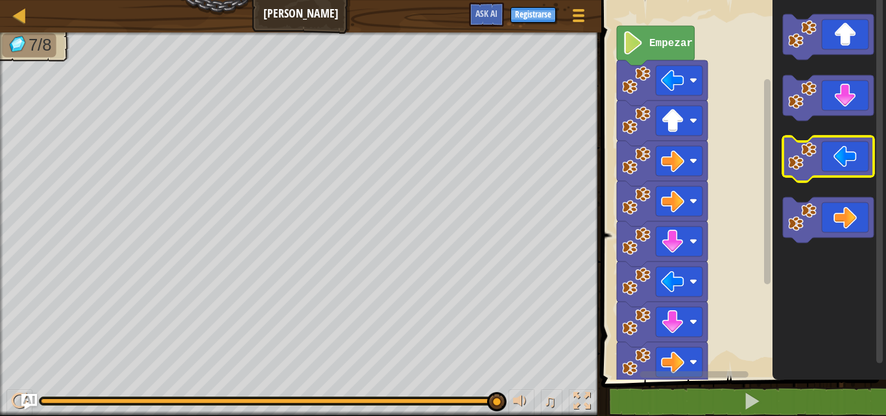
click at [855, 172] on icon "Espacio de trabajo de Blockly" at bounding box center [828, 158] width 91 height 45
click at [853, 175] on icon "Espacio de trabajo de Blockly" at bounding box center [828, 158] width 91 height 45
click at [853, 174] on icon "Espacio de trabajo de Blockly" at bounding box center [828, 158] width 91 height 45
click at [854, 171] on icon "Espacio de trabajo de Blockly" at bounding box center [828, 158] width 91 height 45
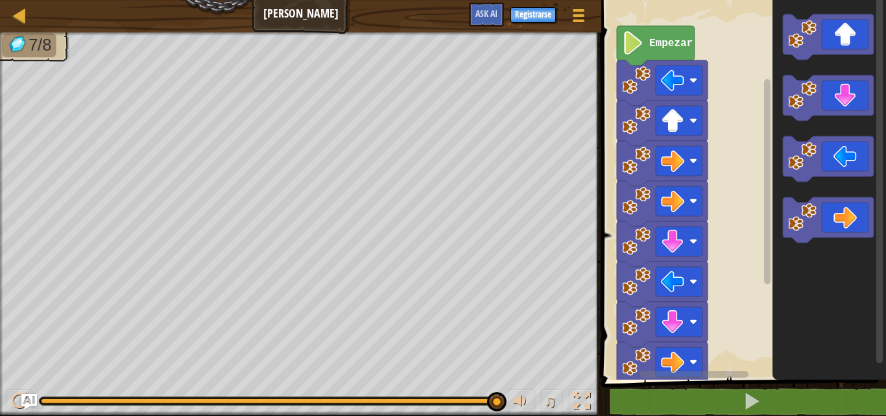
click at [784, 127] on icon "Espacio de trabajo de Blockly" at bounding box center [830, 187] width 114 height 386
click at [774, 124] on icon "Espacio de trabajo de Blockly" at bounding box center [830, 187] width 114 height 386
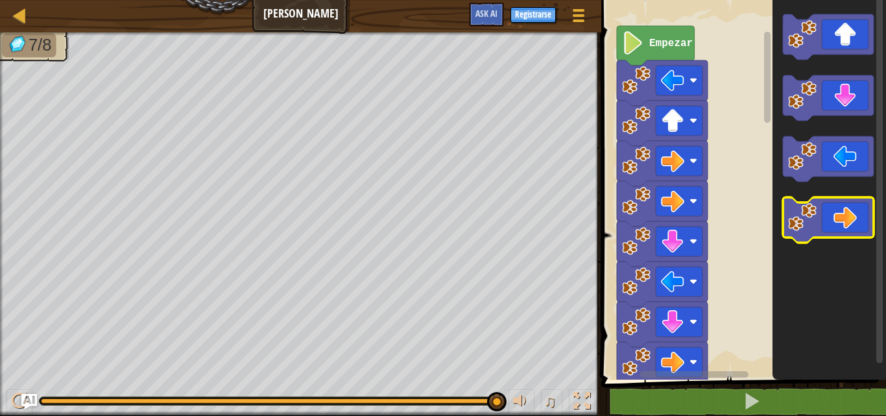
click at [810, 213] on g "Espacio de trabajo de Blockly" at bounding box center [828, 128] width 91 height 228
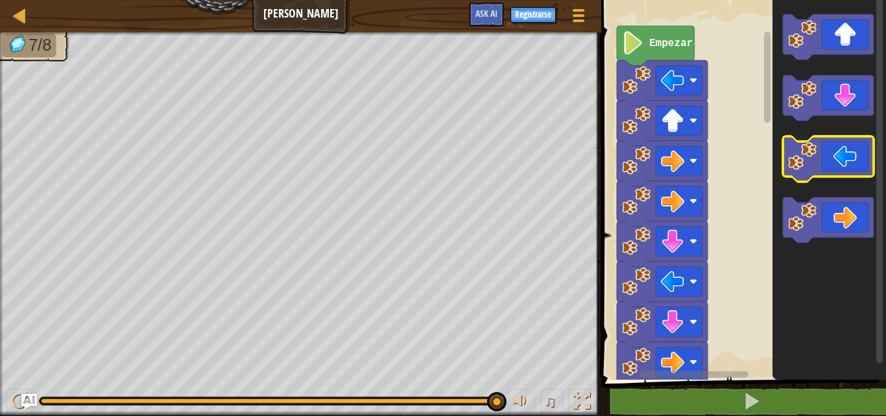
click at [816, 176] on icon "Espacio de trabajo de Blockly" at bounding box center [828, 158] width 91 height 45
click at [792, 180] on g "Espacio de trabajo de Blockly" at bounding box center [828, 128] width 91 height 228
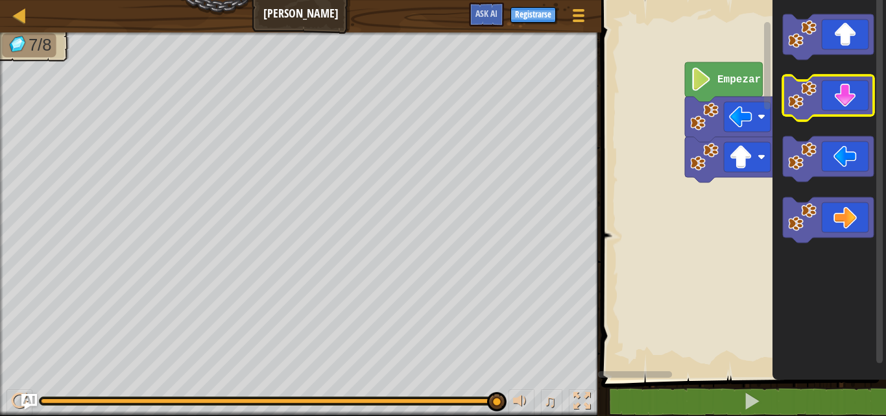
click at [777, 140] on div "Empezar" at bounding box center [742, 187] width 289 height 386
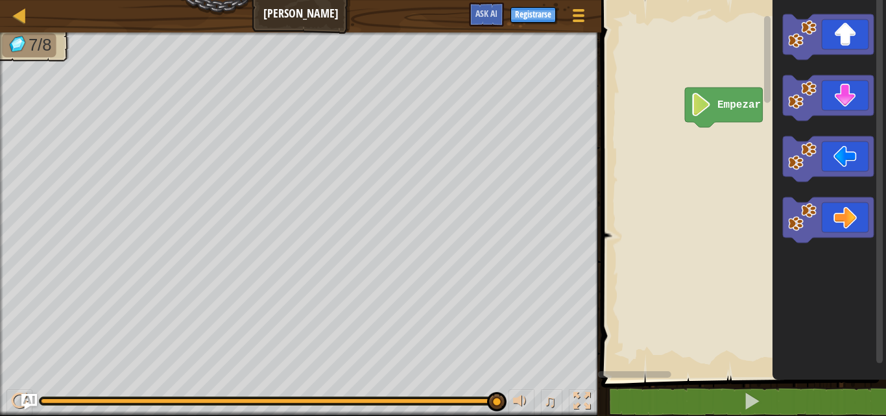
click at [746, 155] on rect "Espacio de trabajo de Blockly" at bounding box center [742, 187] width 289 height 386
click at [740, 128] on rect "Espacio de trabajo de Blockly" at bounding box center [742, 187] width 289 height 386
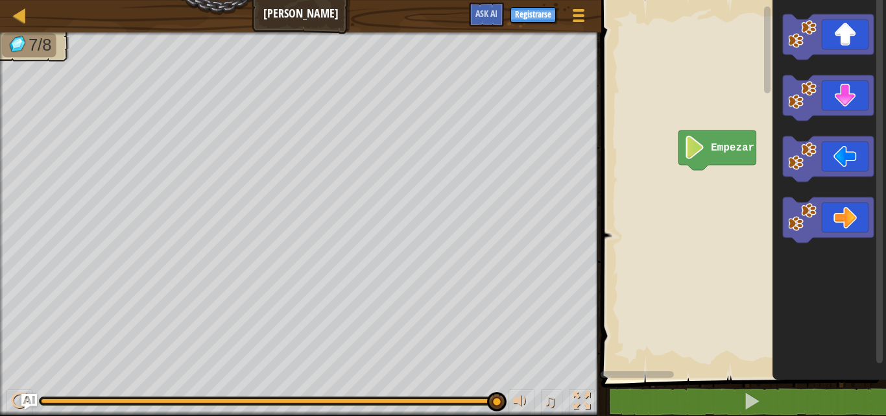
click at [736, 140] on rect "Espacio de trabajo de Blockly" at bounding box center [742, 187] width 289 height 386
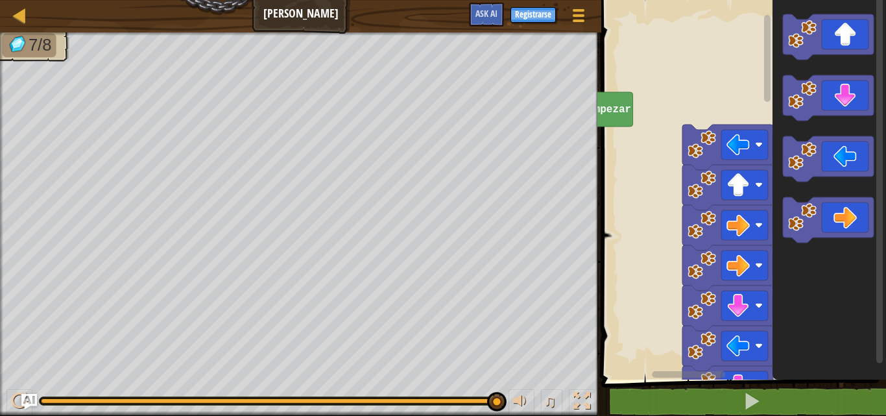
click at [500, 15] on div "Mapa [PERSON_NAME] Menú del Juego Registrarse Ask AI 1 הההההההההההההההההההההההה…" at bounding box center [443, 208] width 886 height 416
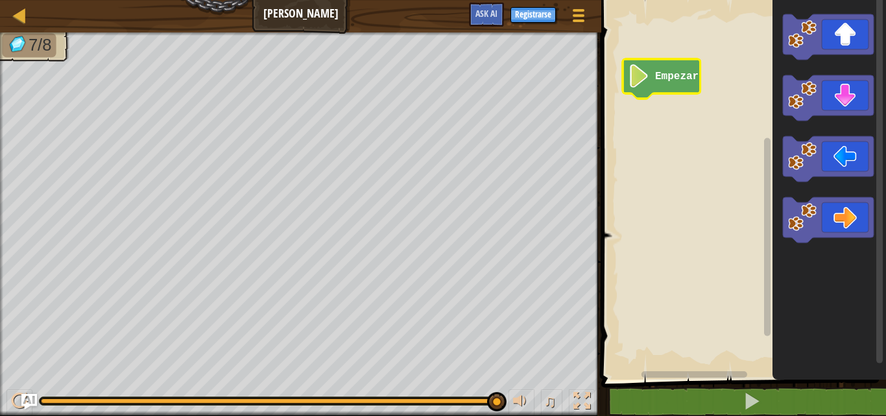
click at [634, 186] on rect "Espacio de trabajo de Blockly" at bounding box center [742, 187] width 289 height 386
click at [631, 180] on rect "Espacio de trabajo de Blockly" at bounding box center [742, 187] width 289 height 386
click at [629, 176] on rect "Espacio de trabajo de Blockly" at bounding box center [742, 187] width 289 height 386
